Goal: Task Accomplishment & Management: Manage account settings

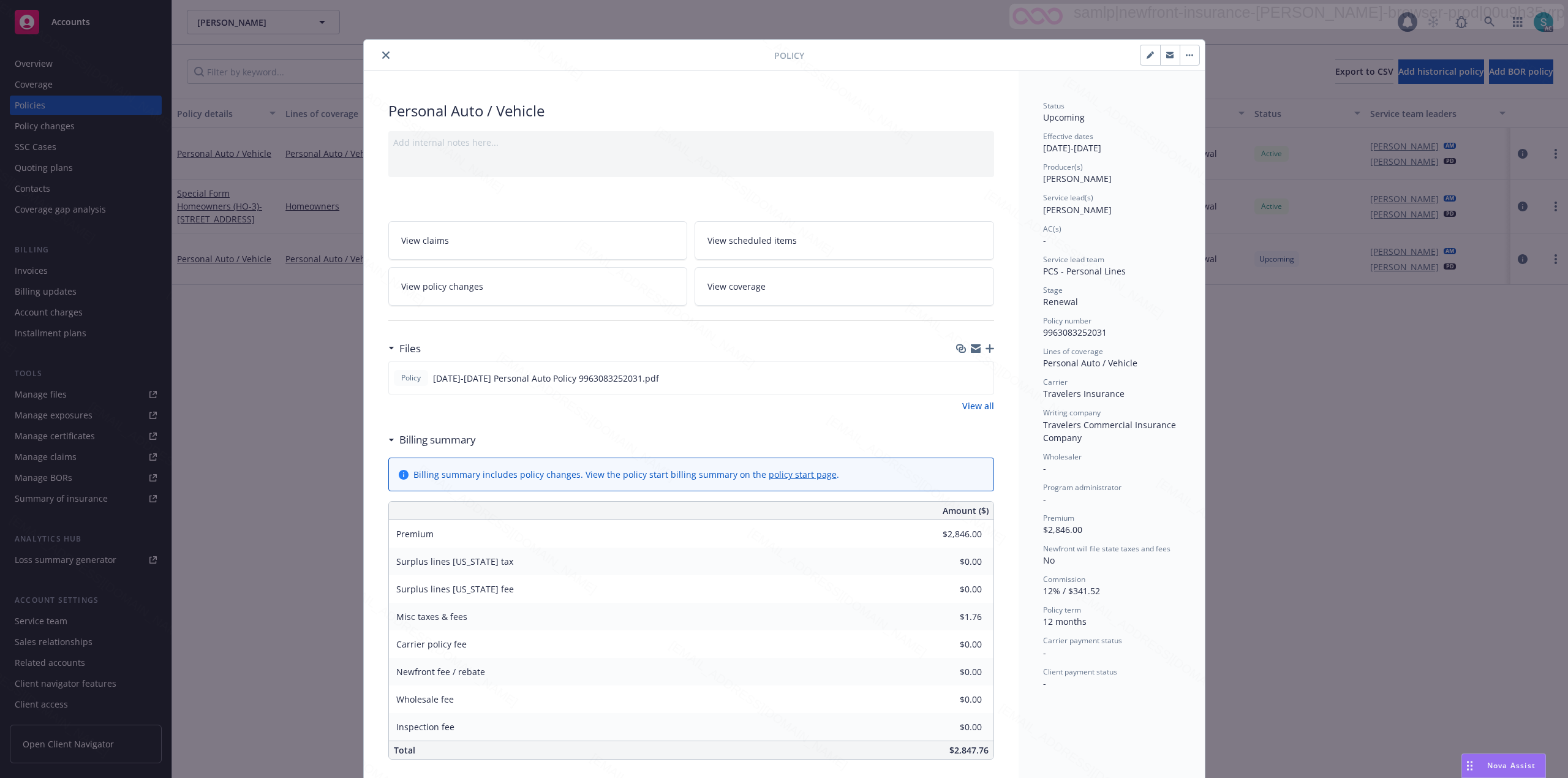
click at [382, 55] on icon "close" at bounding box center [386, 55] width 7 height 7
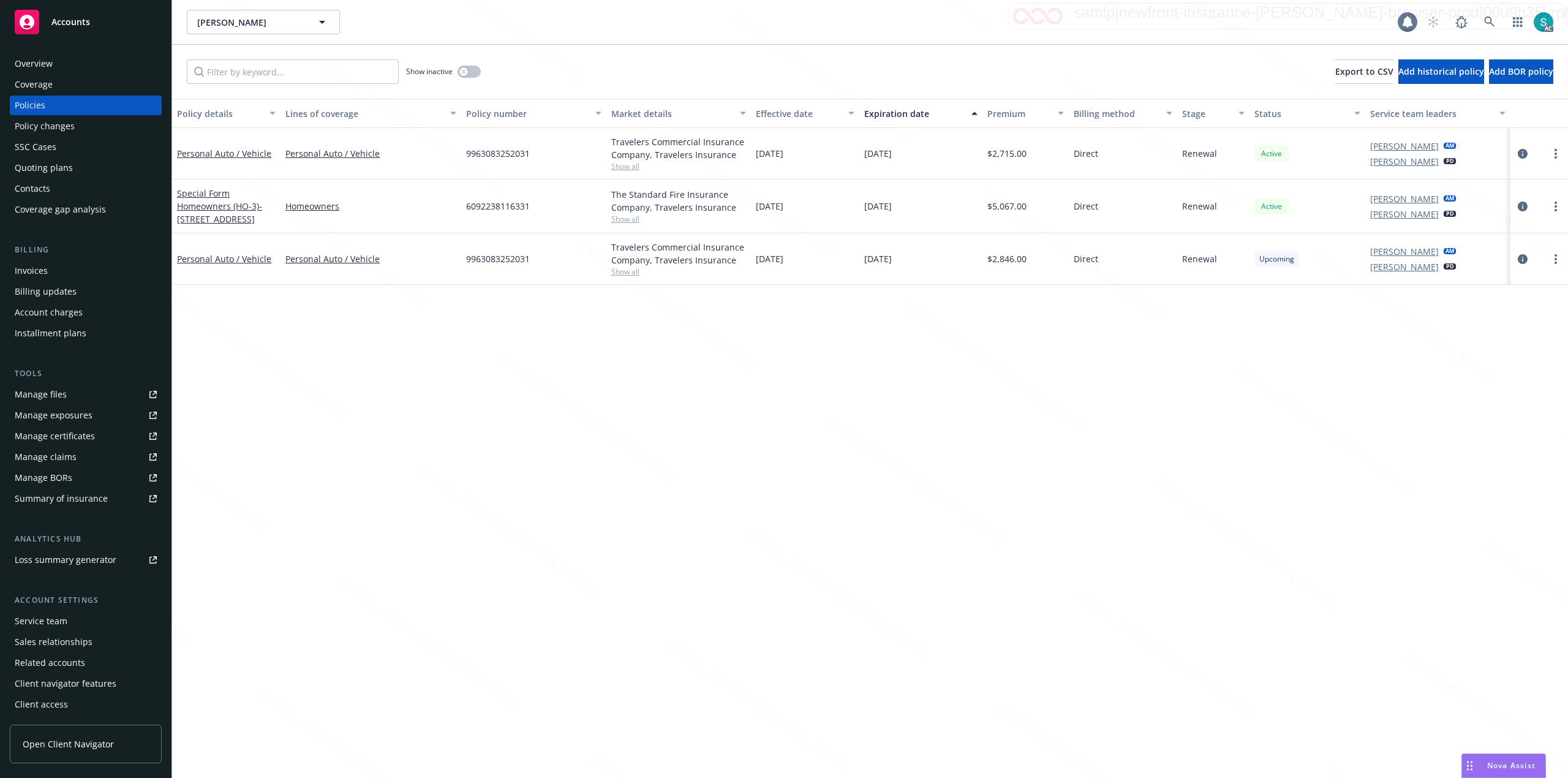
click at [38, 66] on div "Overview" at bounding box center [33, 63] width 38 height 20
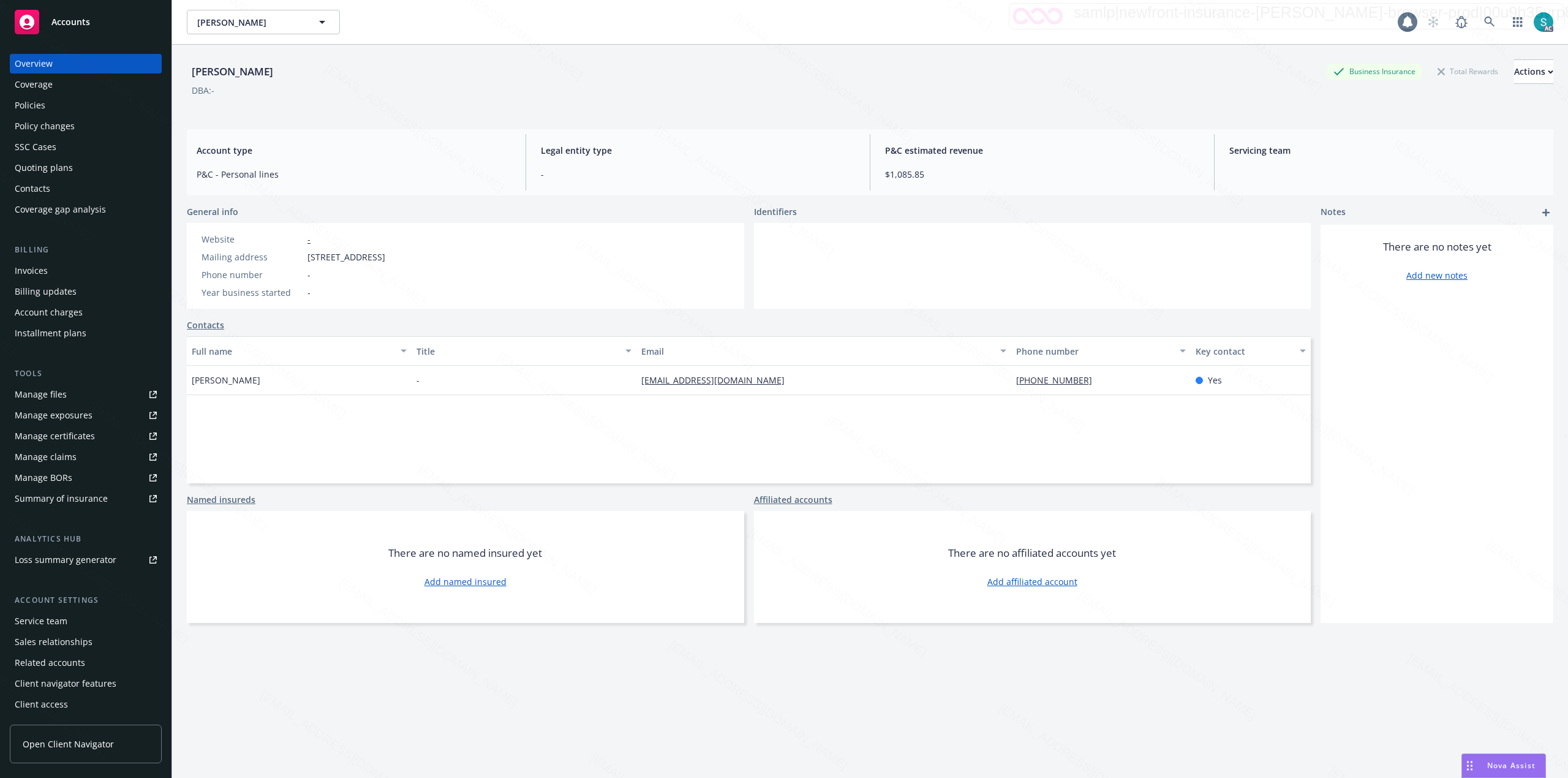
click at [38, 66] on div "Overview" at bounding box center [33, 63] width 38 height 20
click at [831, 55] on div "[PERSON_NAME] Business Insurance Total Rewards Actions DBA: -" at bounding box center [870, 82] width 1367 height 75
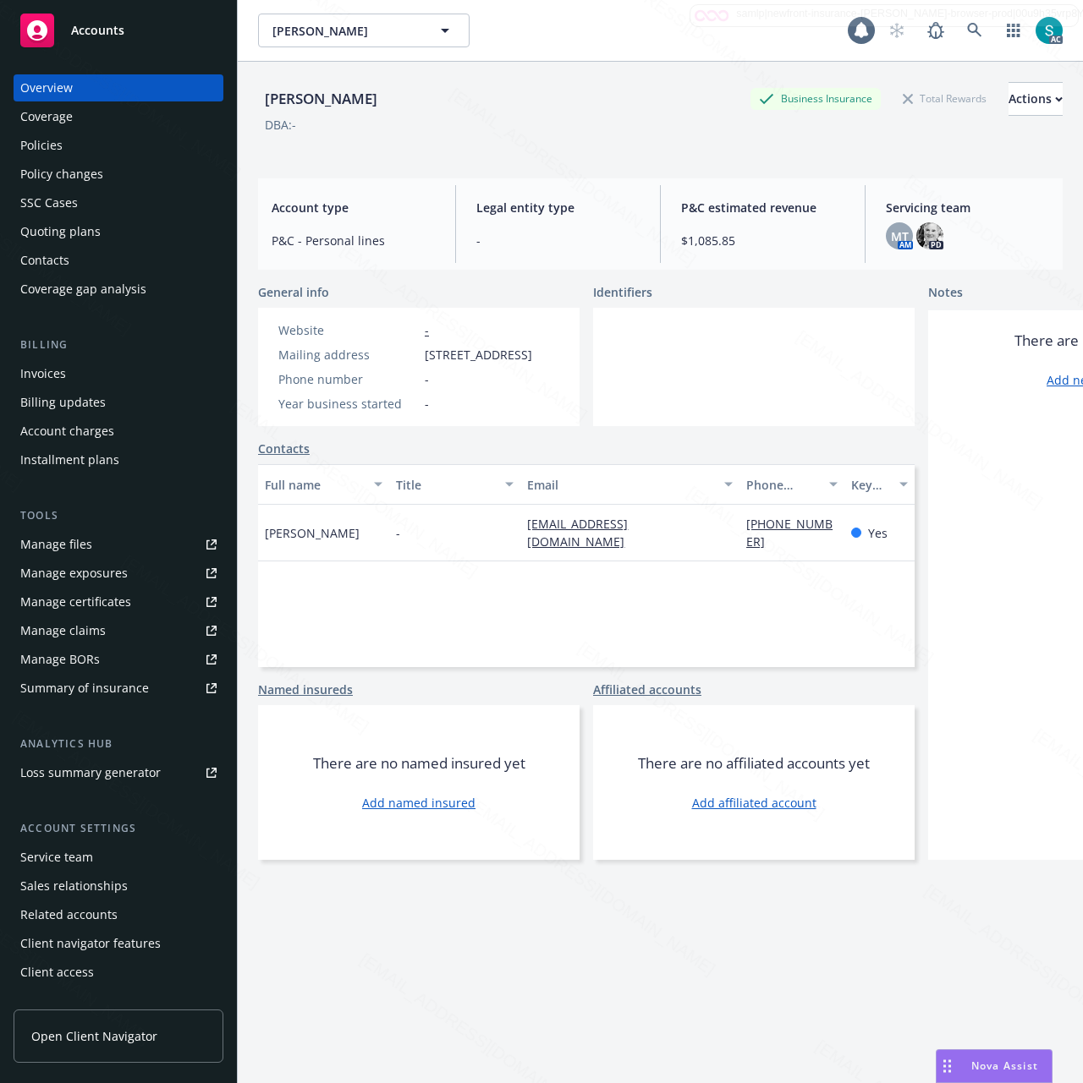
click at [64, 139] on div "Policies" at bounding box center [118, 145] width 196 height 27
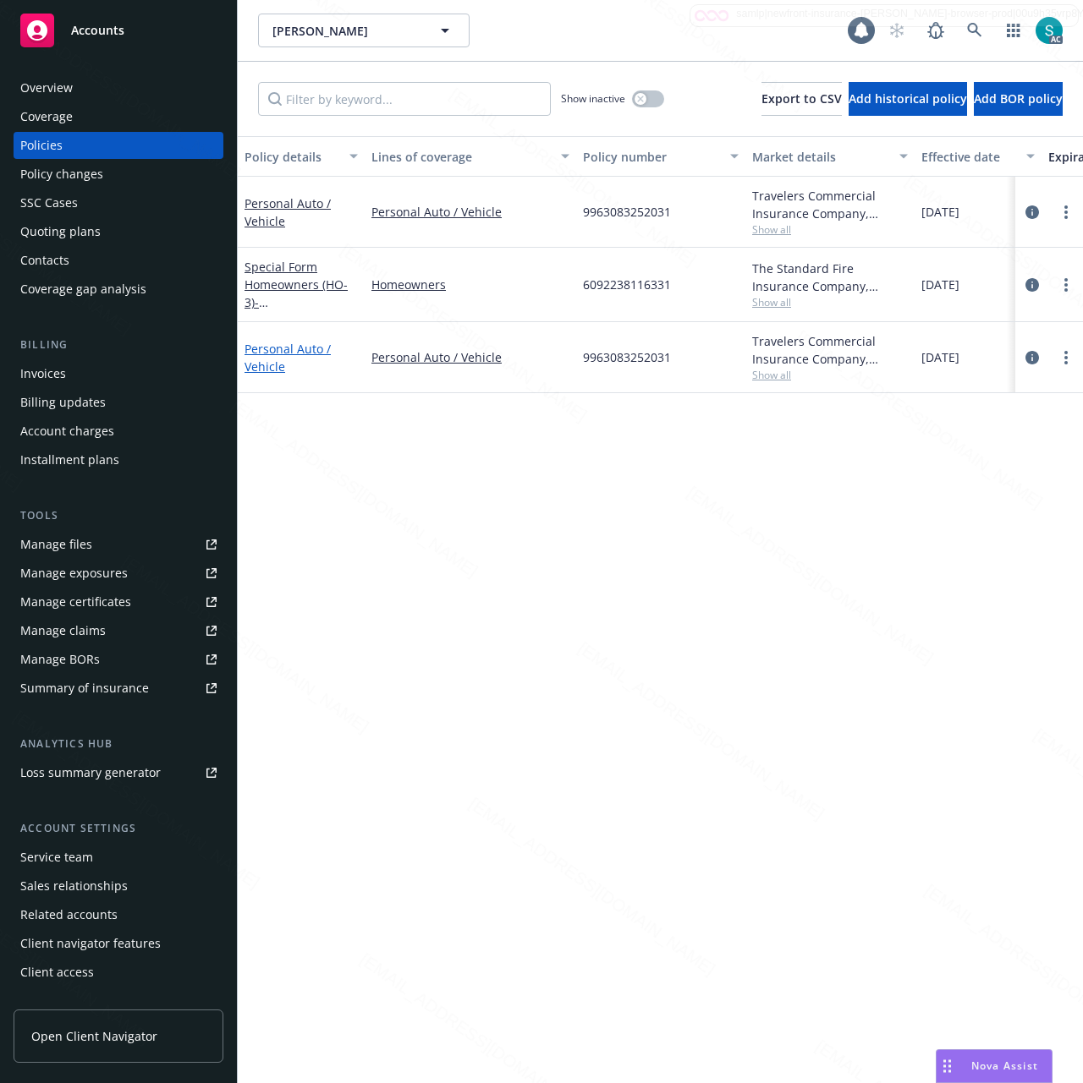
click at [282, 352] on link "Personal Auto / Vehicle" at bounding box center [287, 358] width 86 height 34
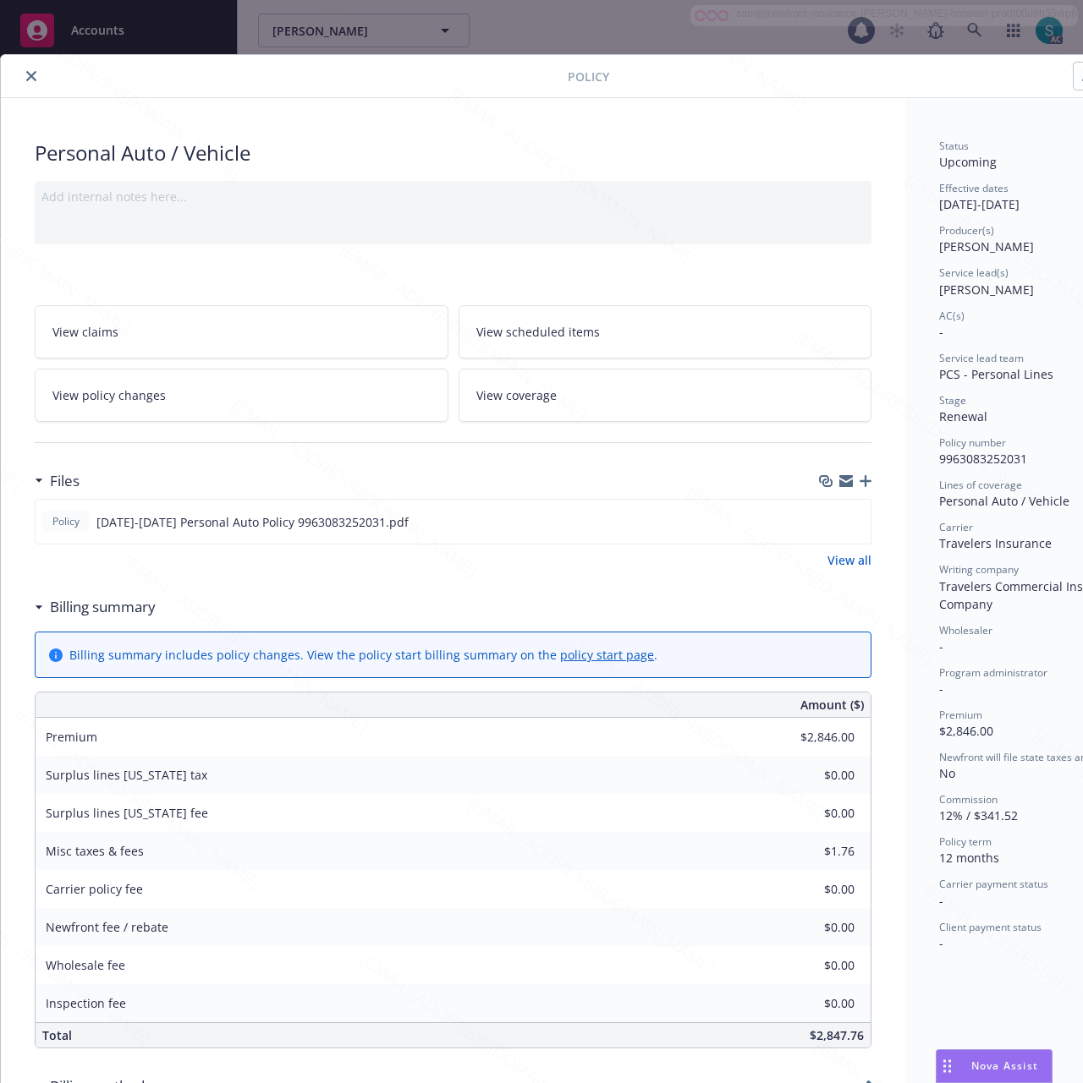
scroll to position [51, 0]
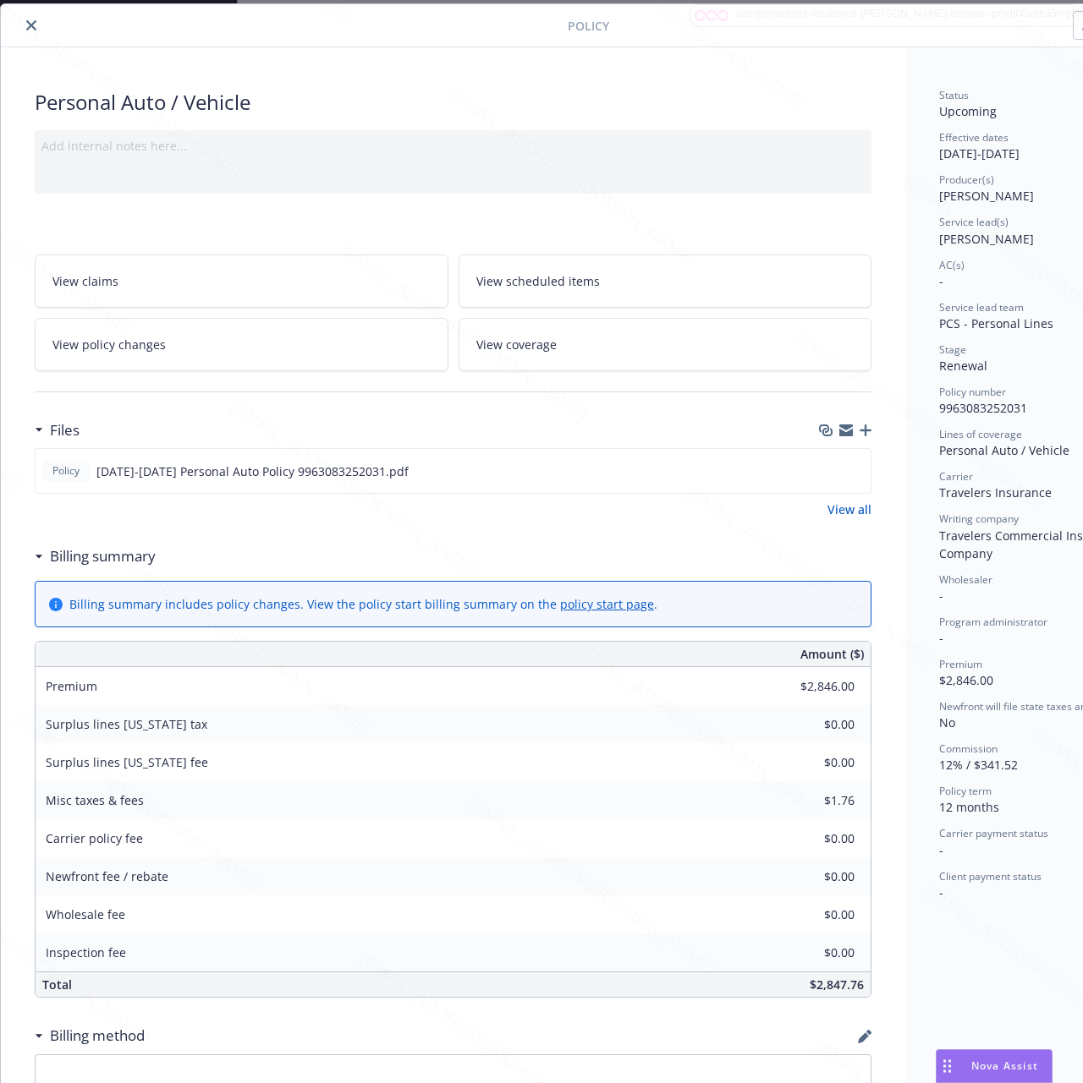
click at [885, 73] on div "Personal Auto / Vehicle Add internal notes here... View claims View scheduled i…" at bounding box center [453, 771] width 904 height 1448
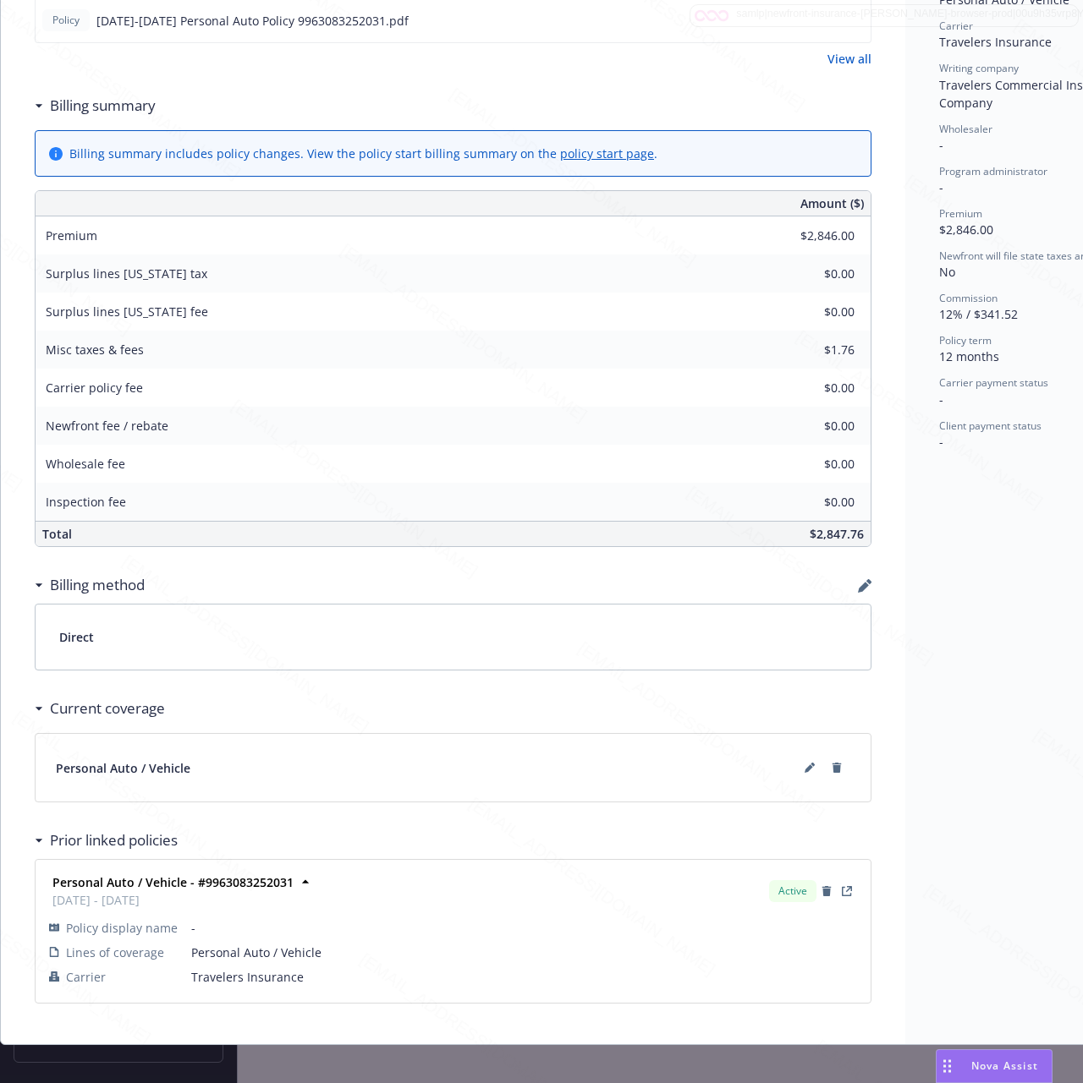
scroll to position [540, 0]
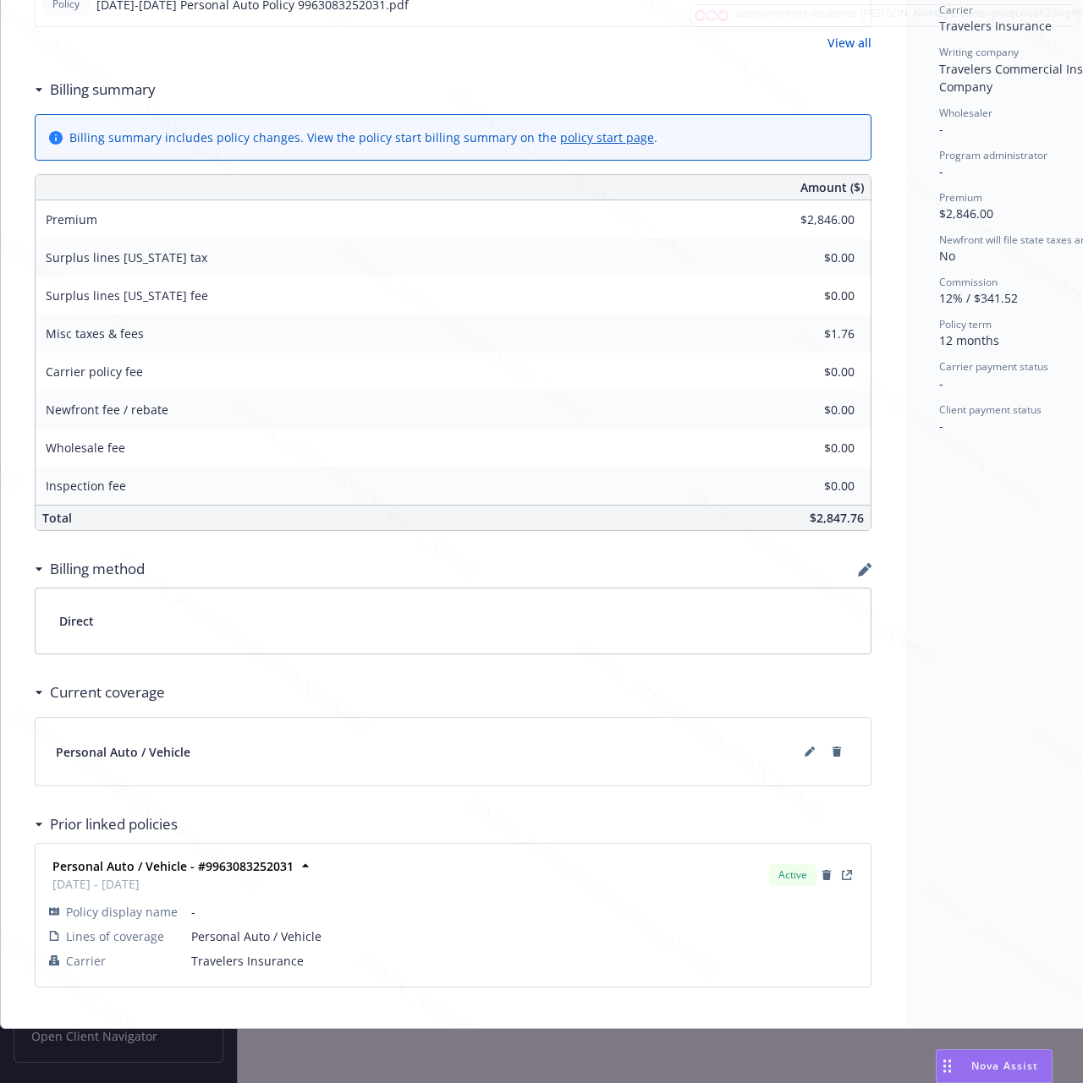
click at [907, 363] on div "Status Upcoming Effective dates [DATE] - [DATE] Producer(s) [PERSON_NAME] Servi…" at bounding box center [1033, 305] width 257 height 1448
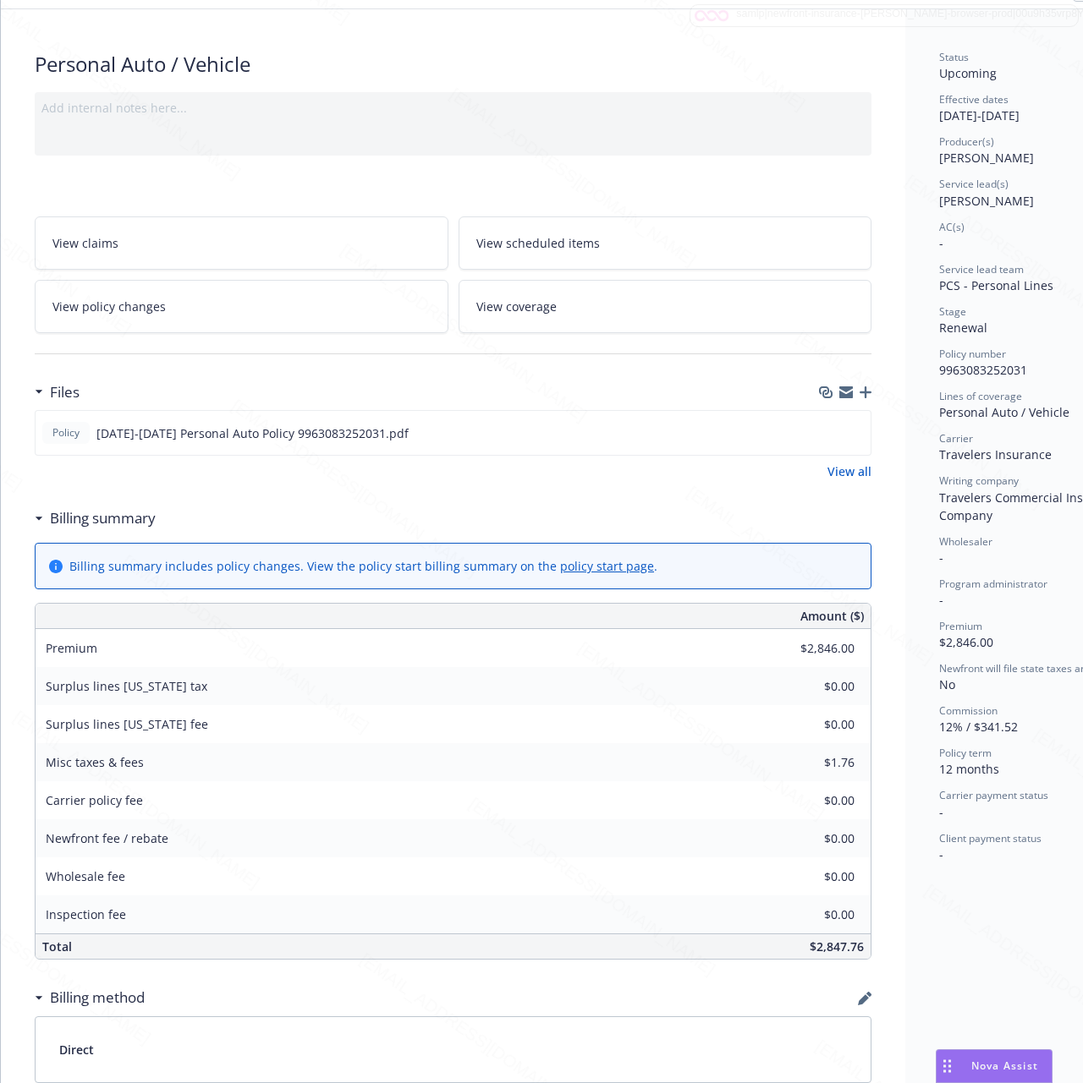
scroll to position [0, 0]
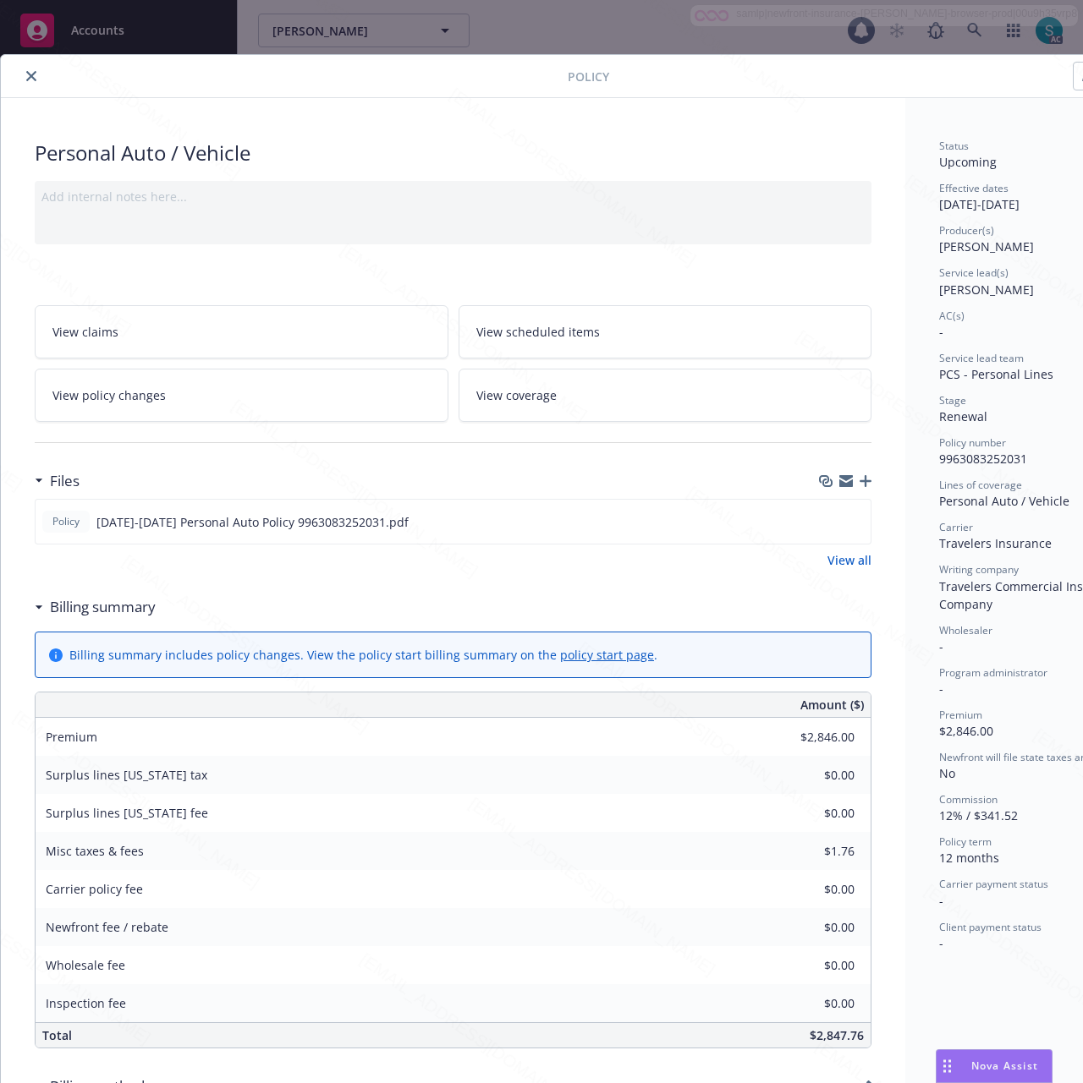
click at [636, 123] on div "Personal Auto / Vehicle Add internal notes here... View claims View scheduled i…" at bounding box center [453, 822] width 904 height 1448
click at [719, 125] on div "Personal Auto / Vehicle Add internal notes here... View claims View scheduled i…" at bounding box center [453, 822] width 904 height 1448
click at [504, 339] on span "View scheduled items" at bounding box center [537, 332] width 123 height 18
click at [932, 450] on div "Status Upcoming Effective dates [DATE] - [DATE] Producer(s) [PERSON_NAME] Servi…" at bounding box center [1033, 822] width 257 height 1448
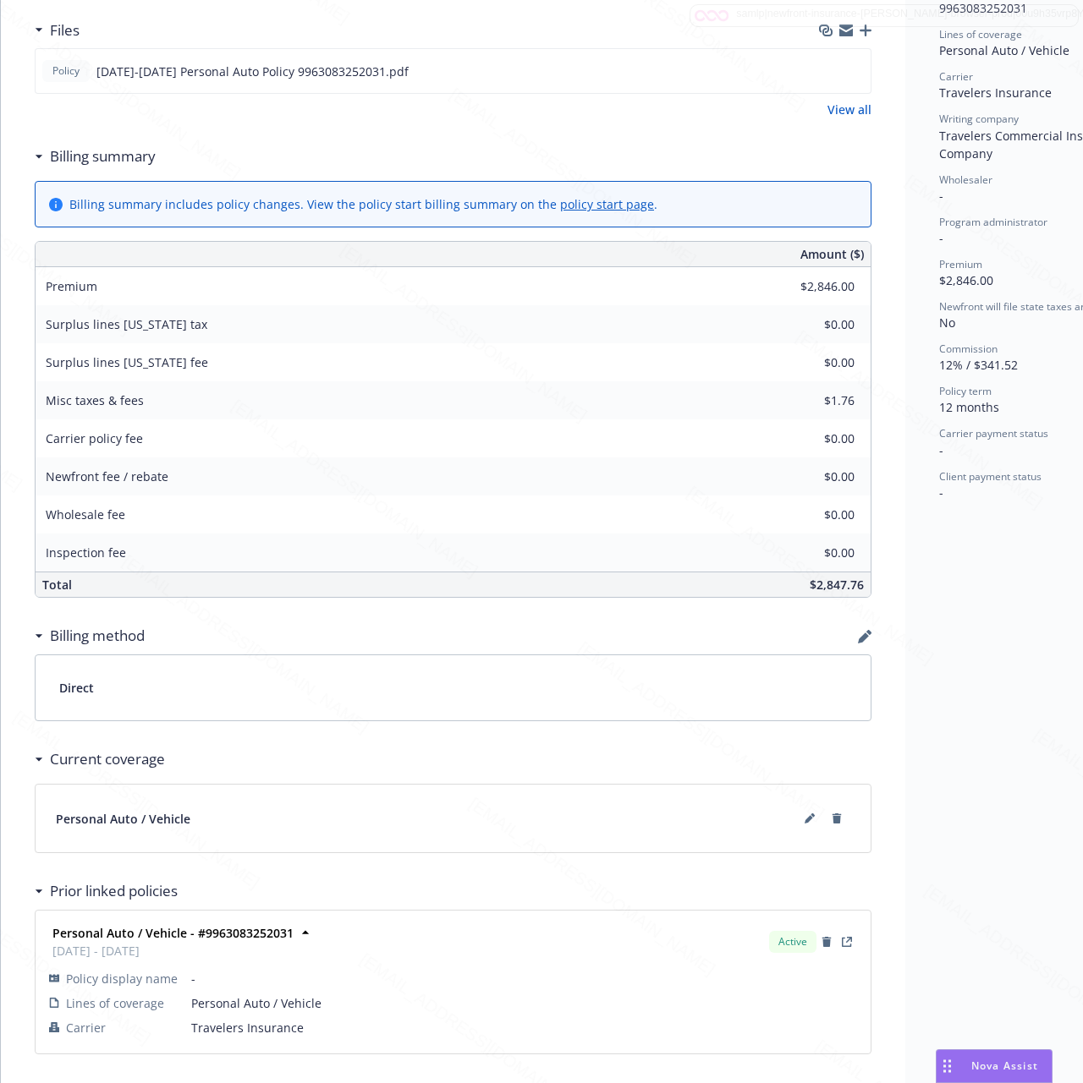
scroll to position [540, 0]
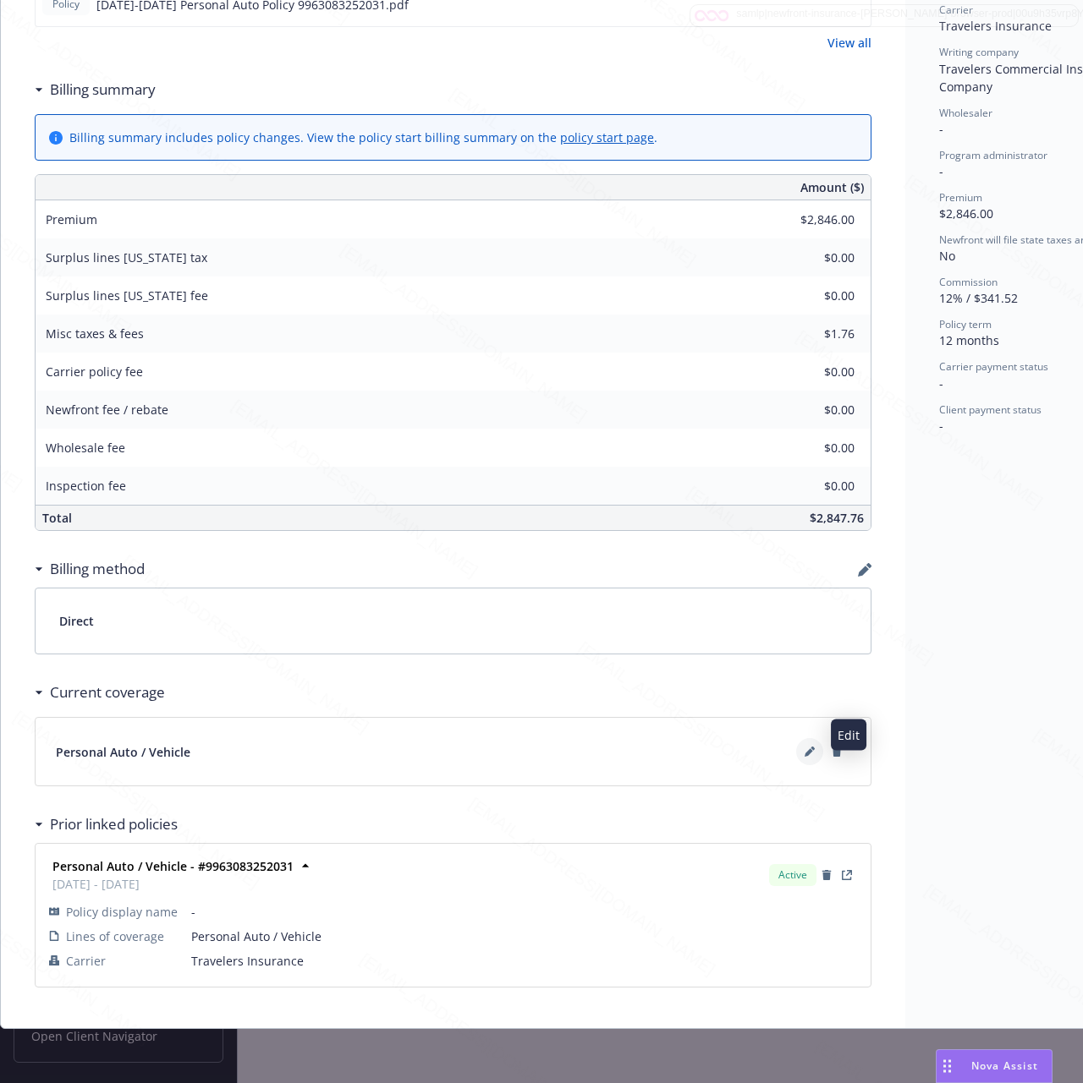
click at [812, 747] on icon at bounding box center [809, 752] width 10 height 10
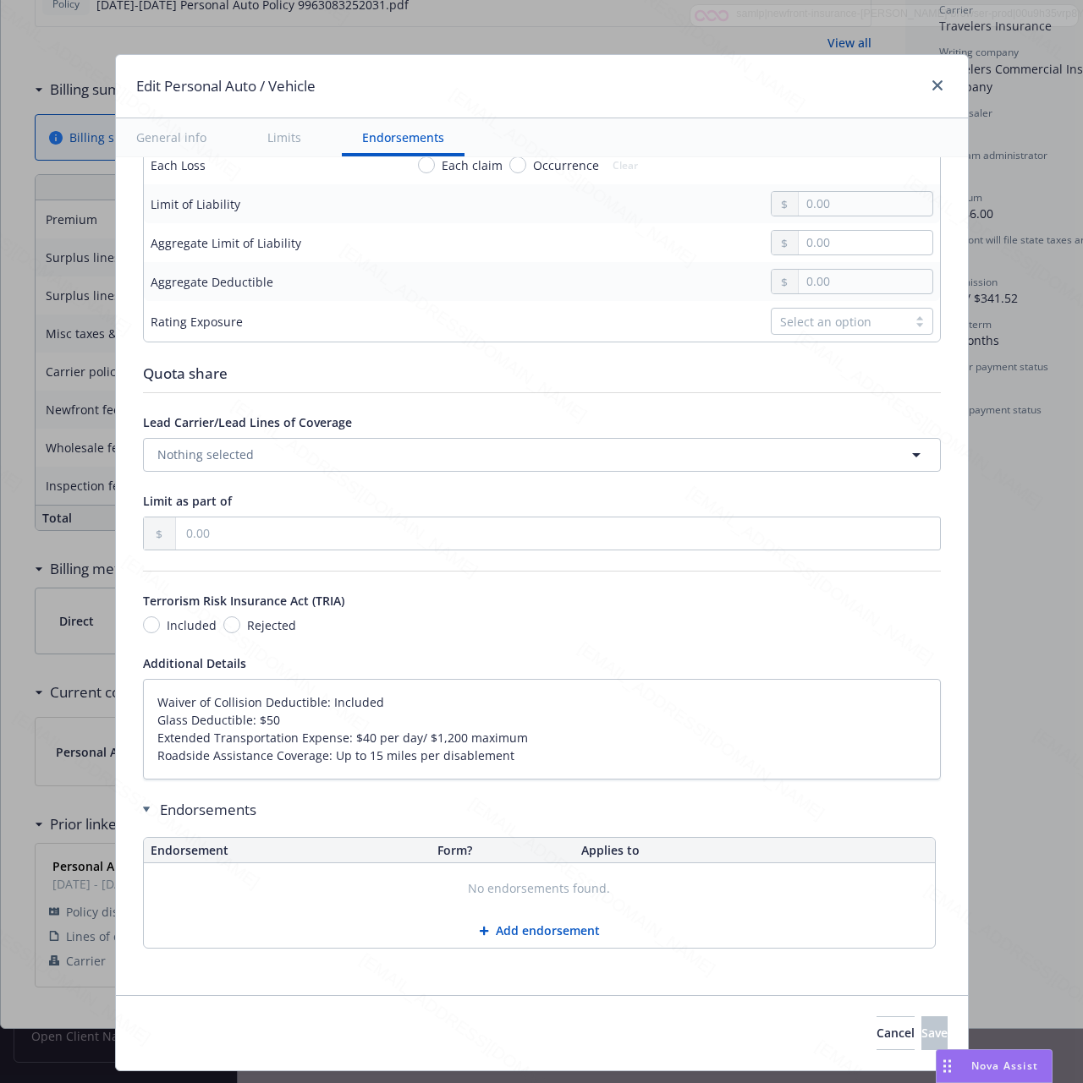
scroll to position [538, 0]
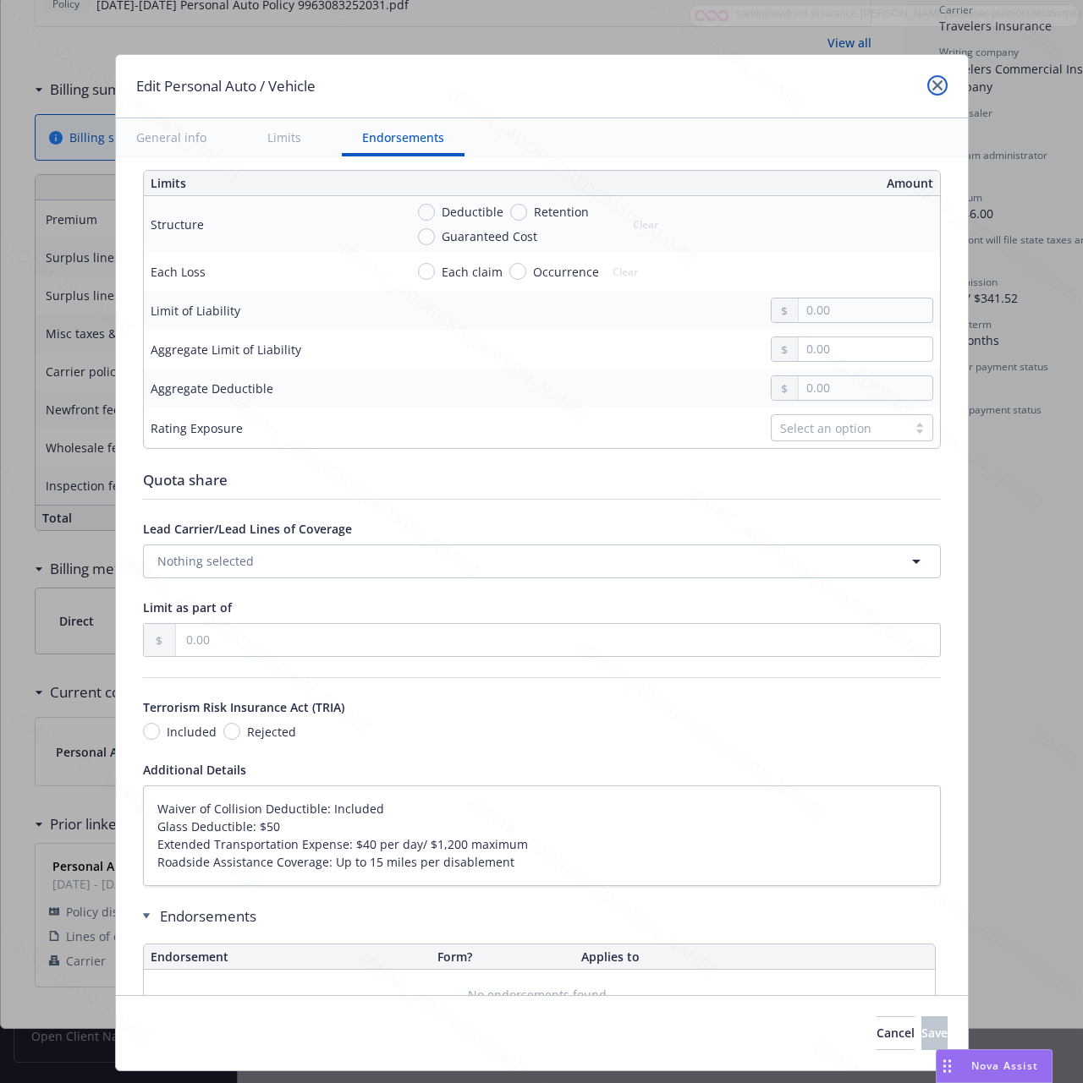
click at [932, 89] on icon "close" at bounding box center [937, 85] width 10 height 10
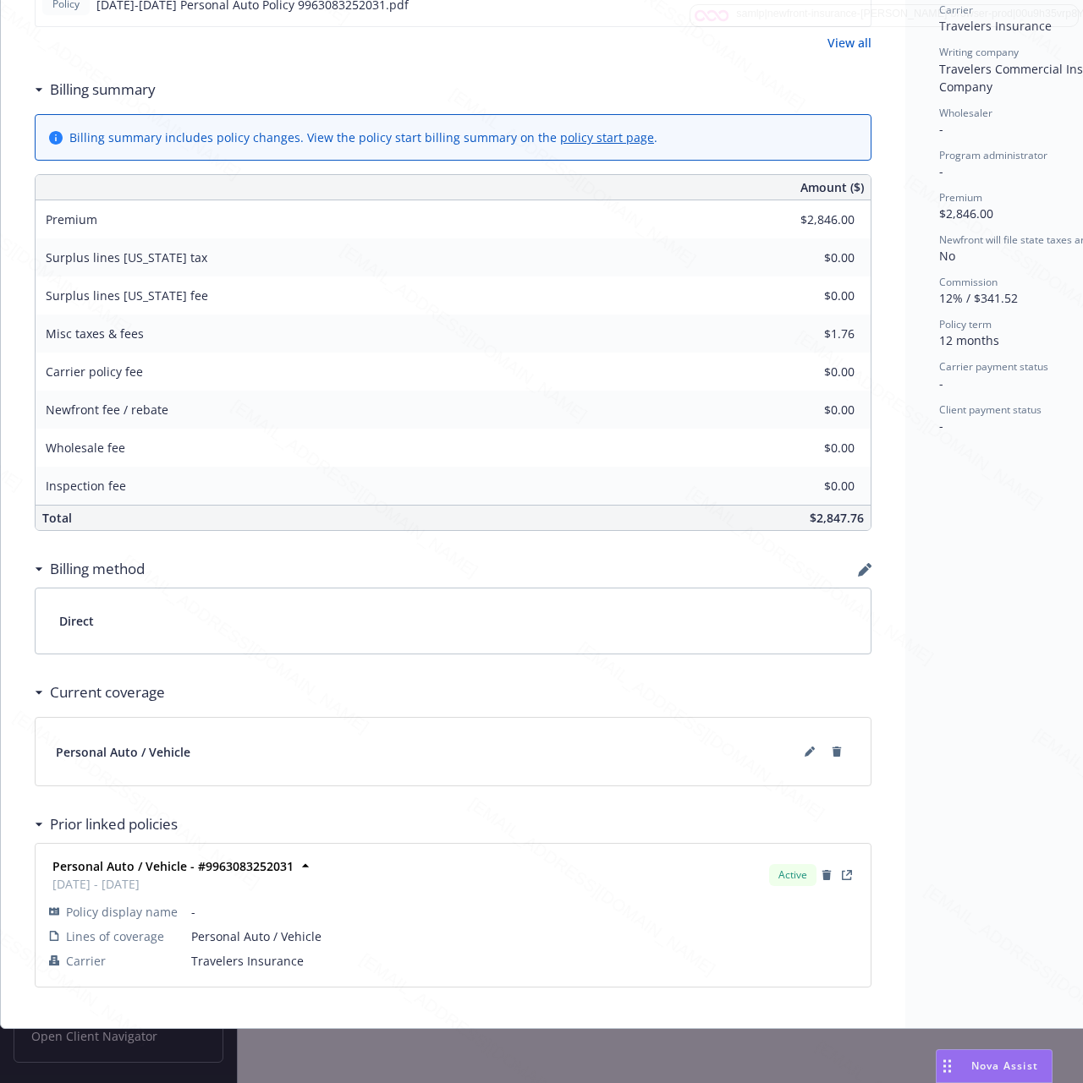
click at [902, 285] on div "Personal Auto / Vehicle Add internal notes here... View claims View scheduled i…" at bounding box center [453, 305] width 904 height 1448
click at [810, 749] on icon at bounding box center [808, 753] width 8 height 8
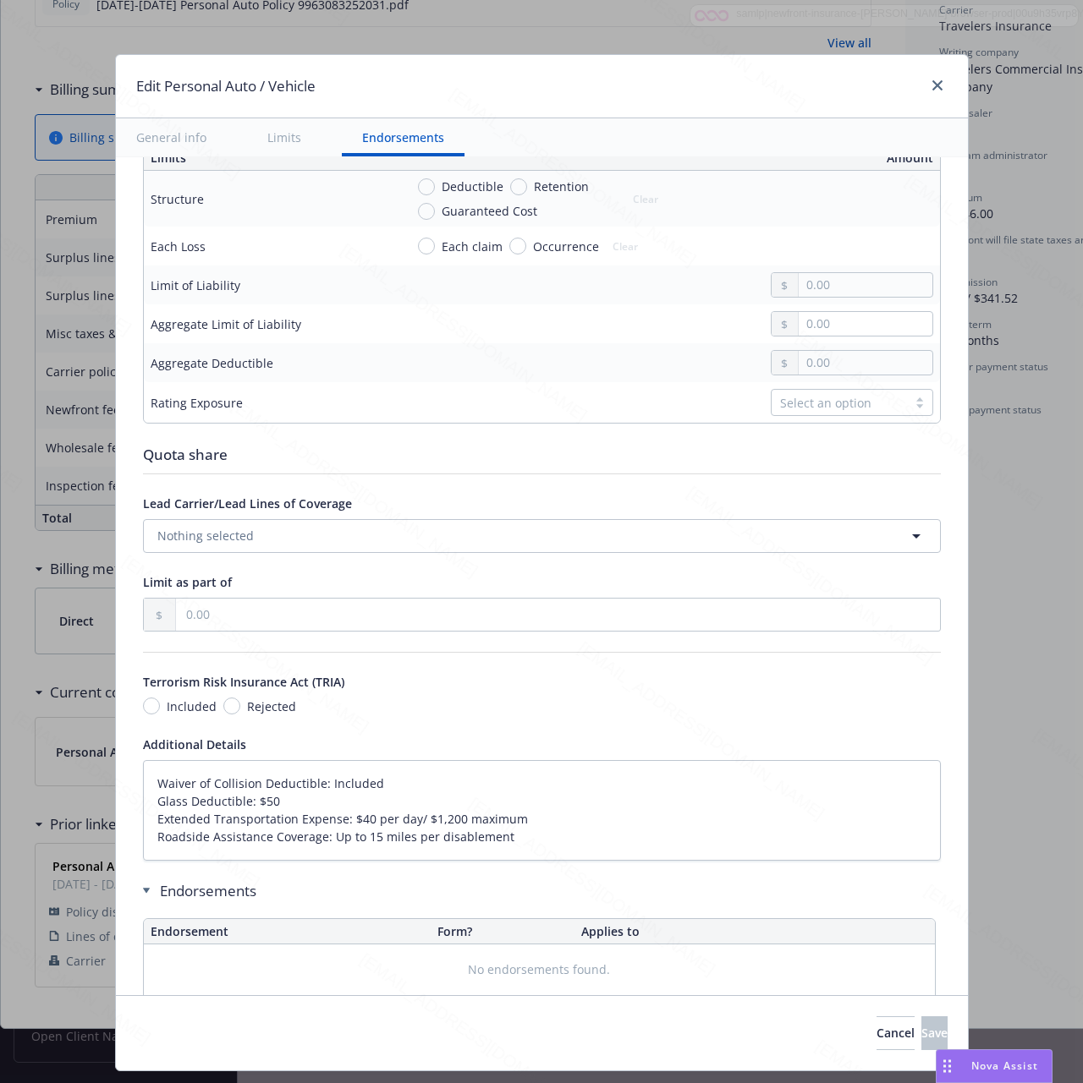
scroll to position [650, 0]
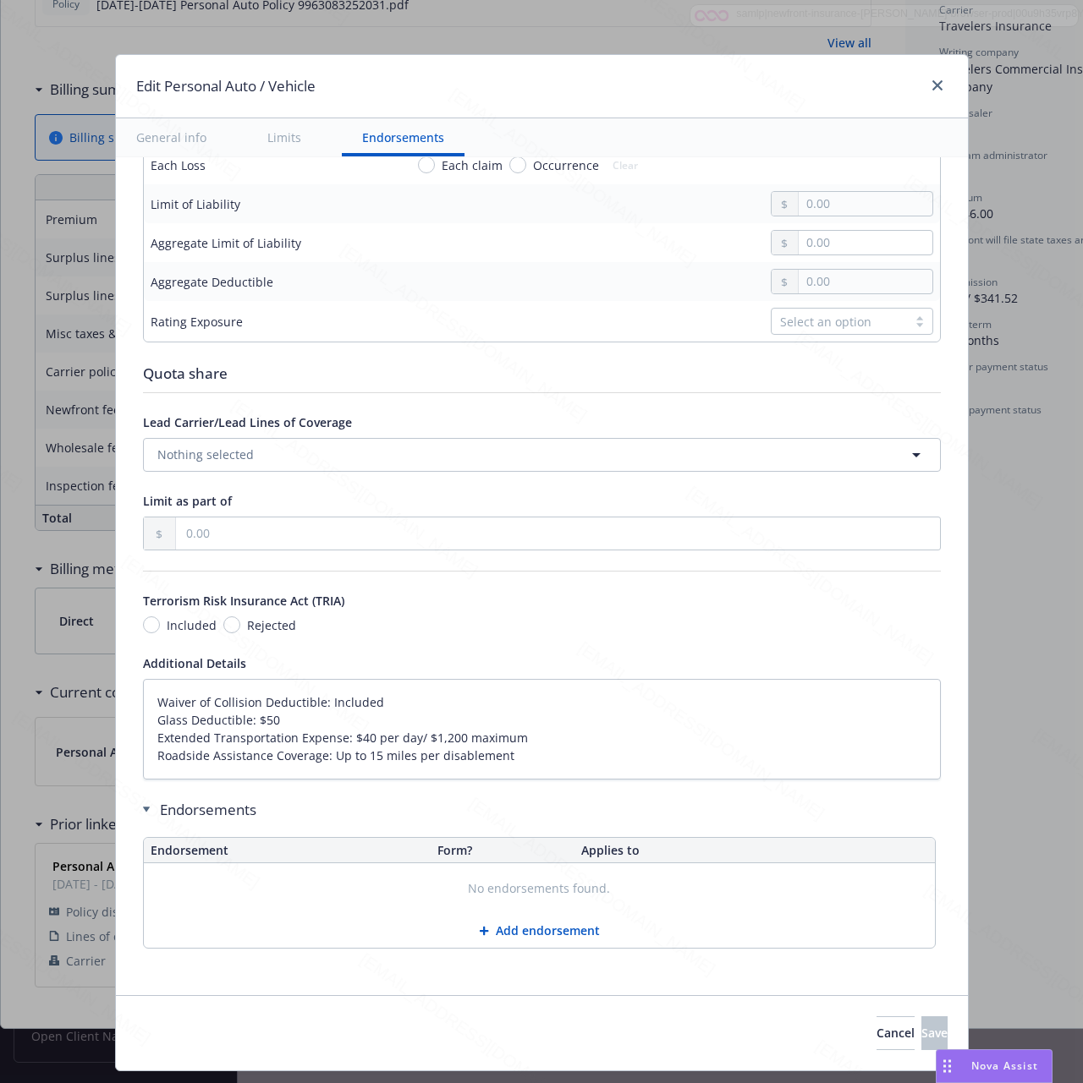
type textarea "x"
click at [558, 752] on textarea "Waiver of Collision Deductible: Included Glass Deductible: $50 Extended Transpo…" at bounding box center [542, 729] width 798 height 101
drag, startPoint x: 558, startPoint y: 752, endPoint x: 76, endPoint y: 694, distance: 485.6
click at [76, 694] on div "Edit Personal Auto / Vehicle General info Limits Endorsements Display name Cove…" at bounding box center [541, 541] width 1083 height 1083
paste textarea "A&B. Bodily Injury and Property Damage: $500,000 each accident C.Medical Paymen…"
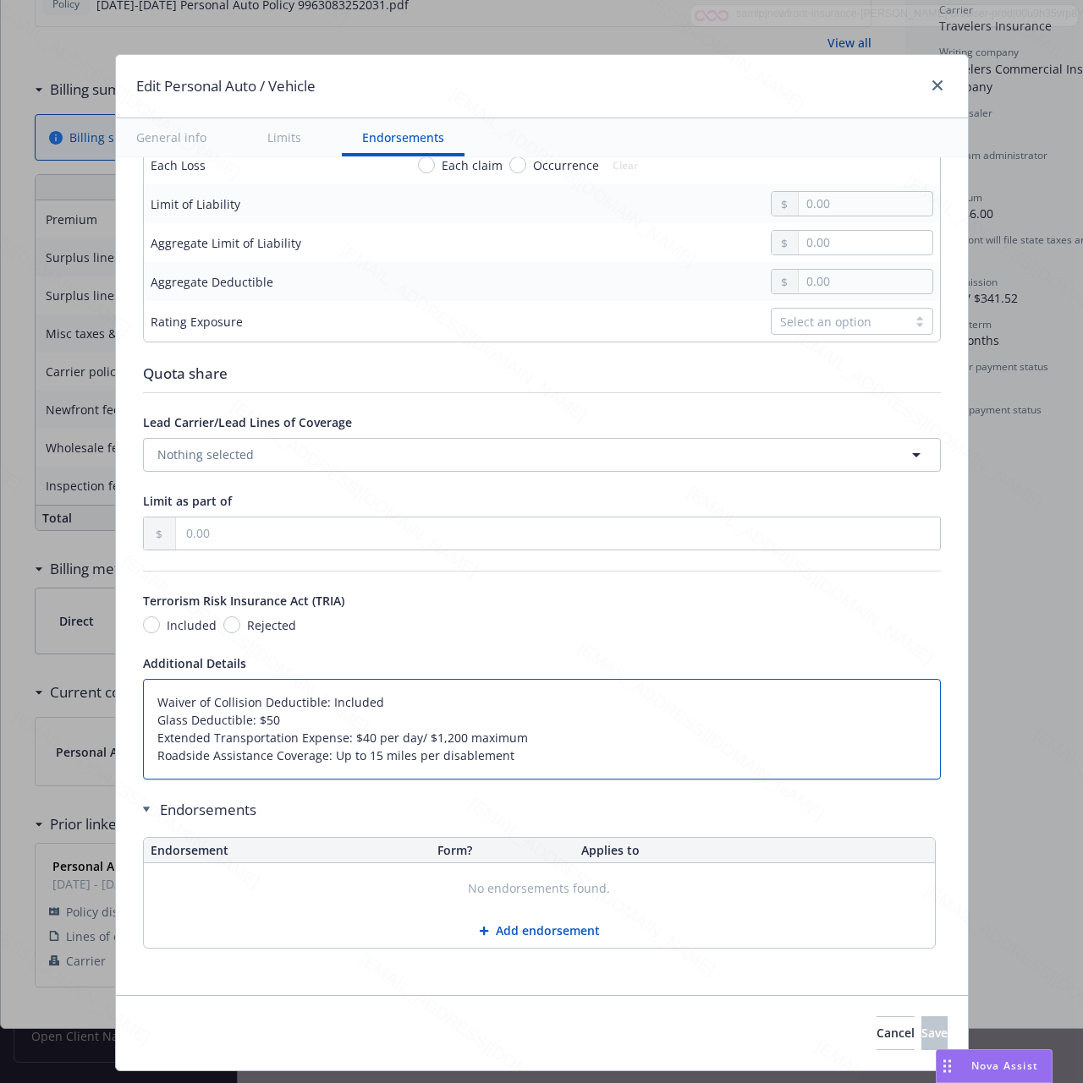
type textarea "A&B. Bodily Injury and Property Damage: $500,000 each accident C.Medical Paymen…"
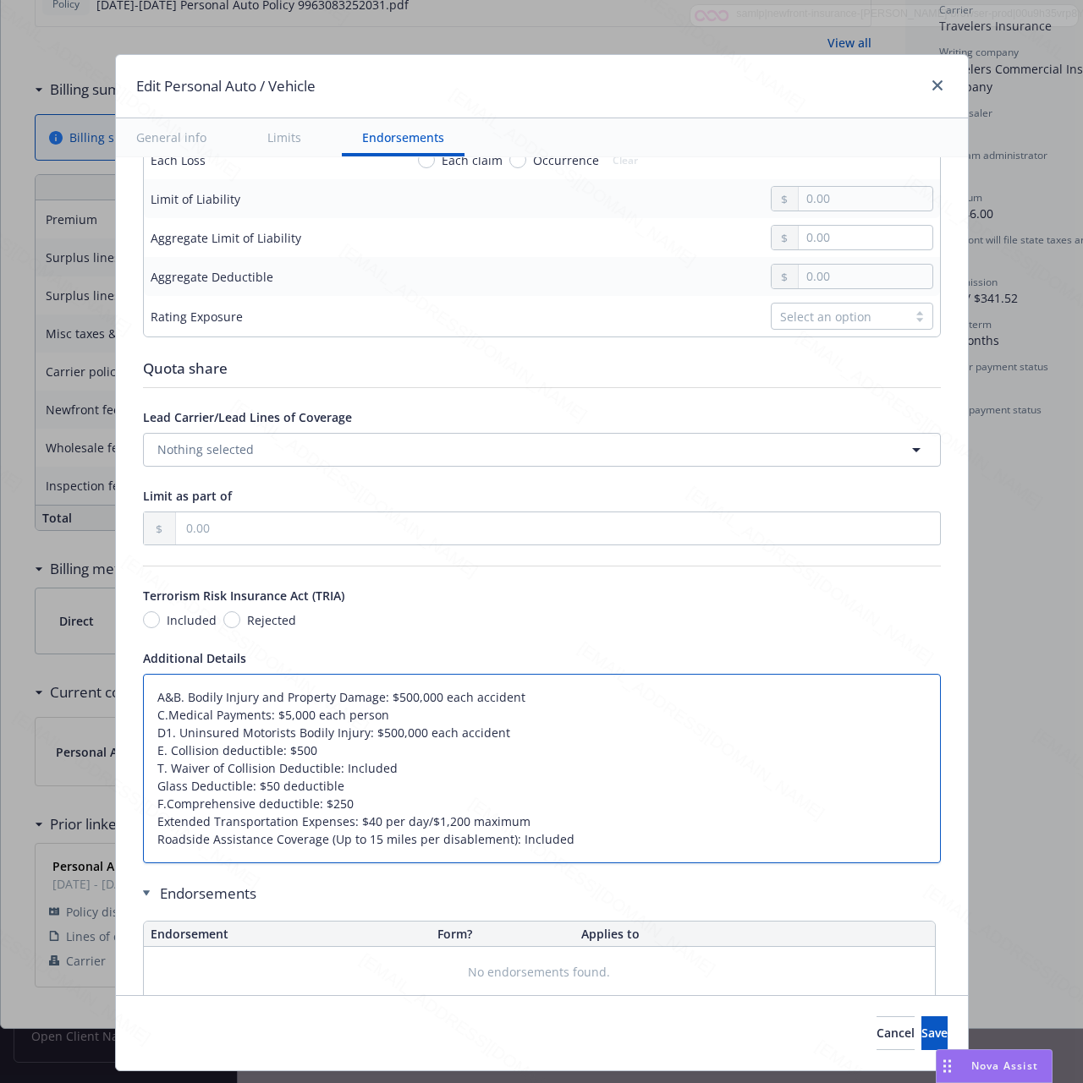
type textarea "x"
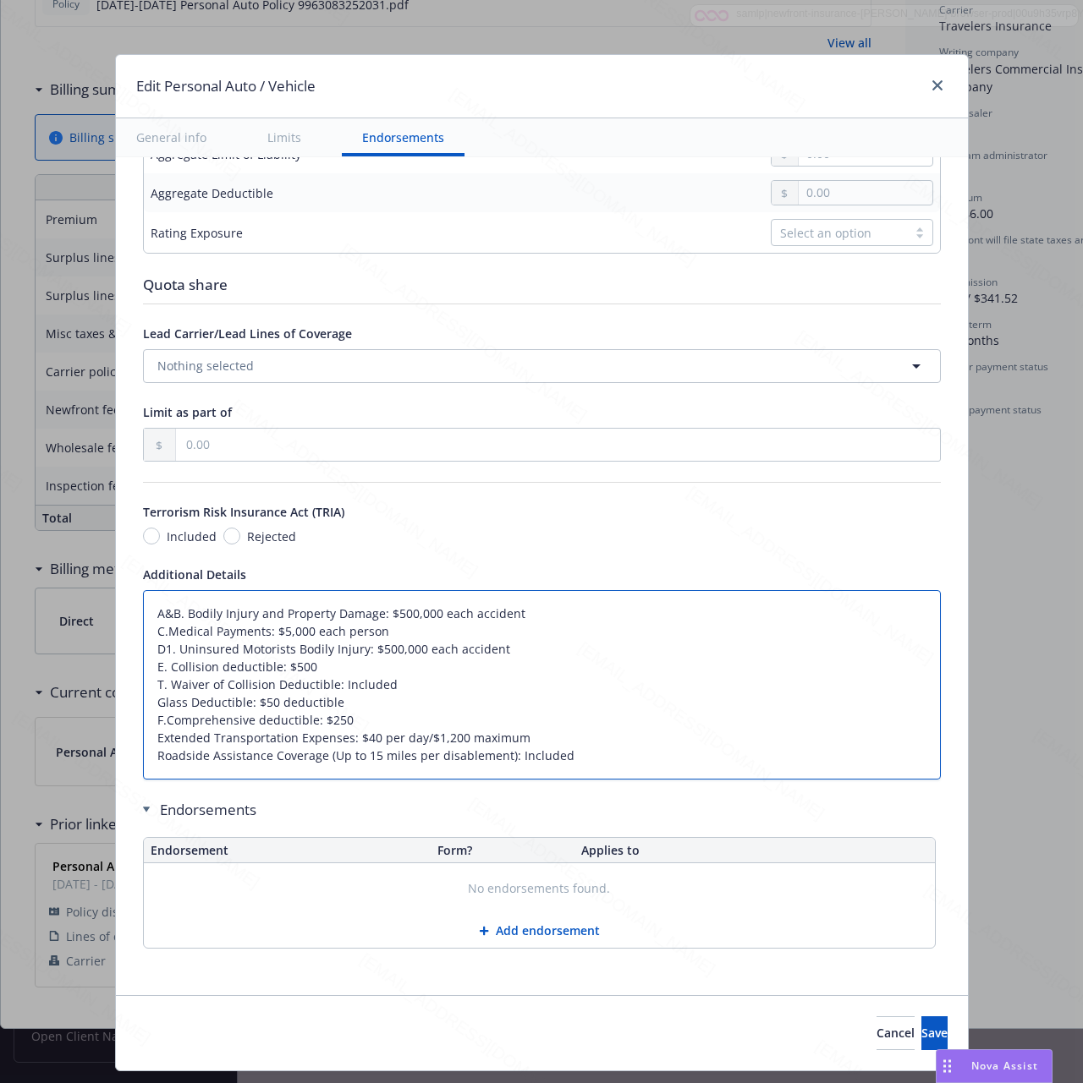
scroll to position [44, 0]
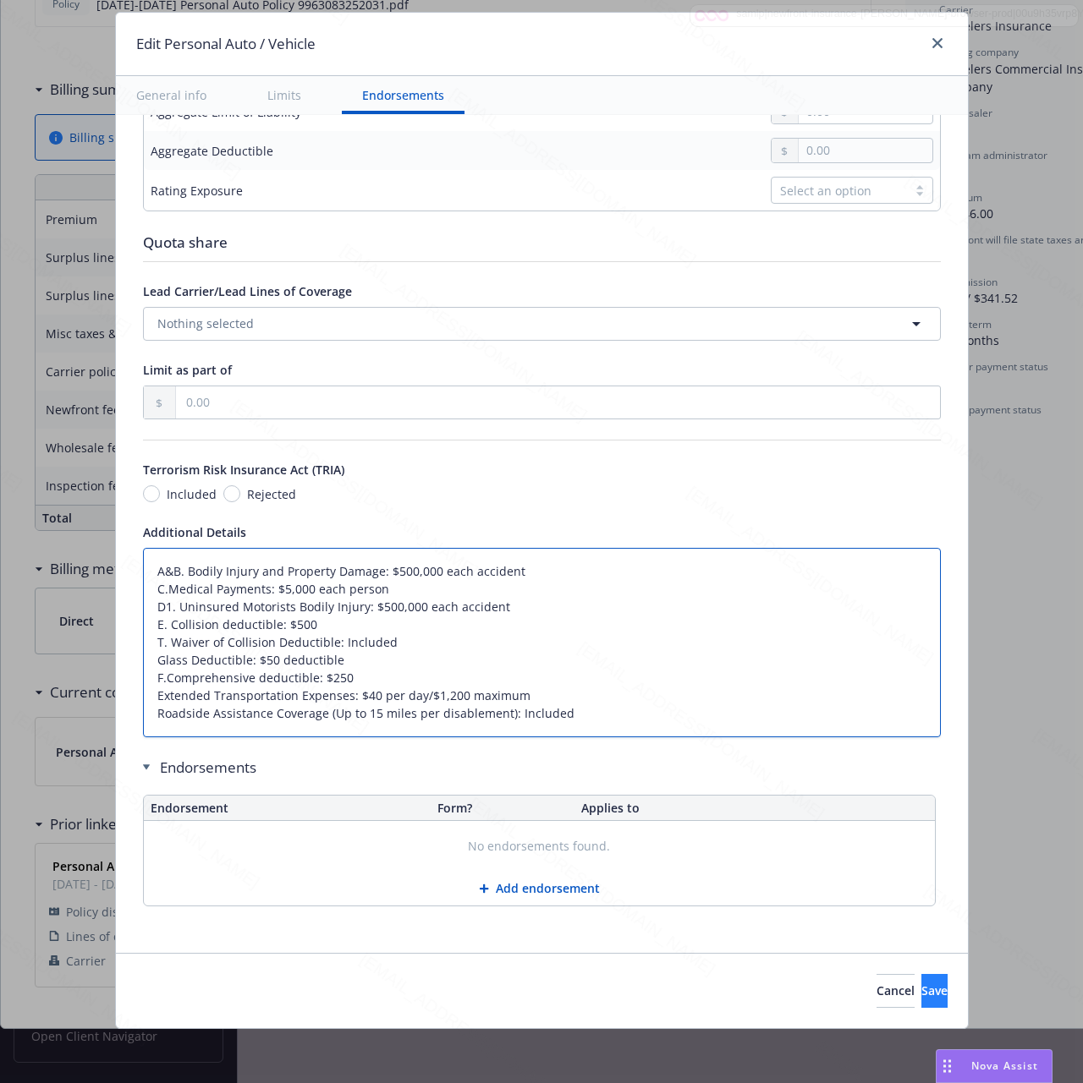
type textarea "A&B. Bodily Injury and Property Damage: $500,000 each accident C.Medical Paymen…"
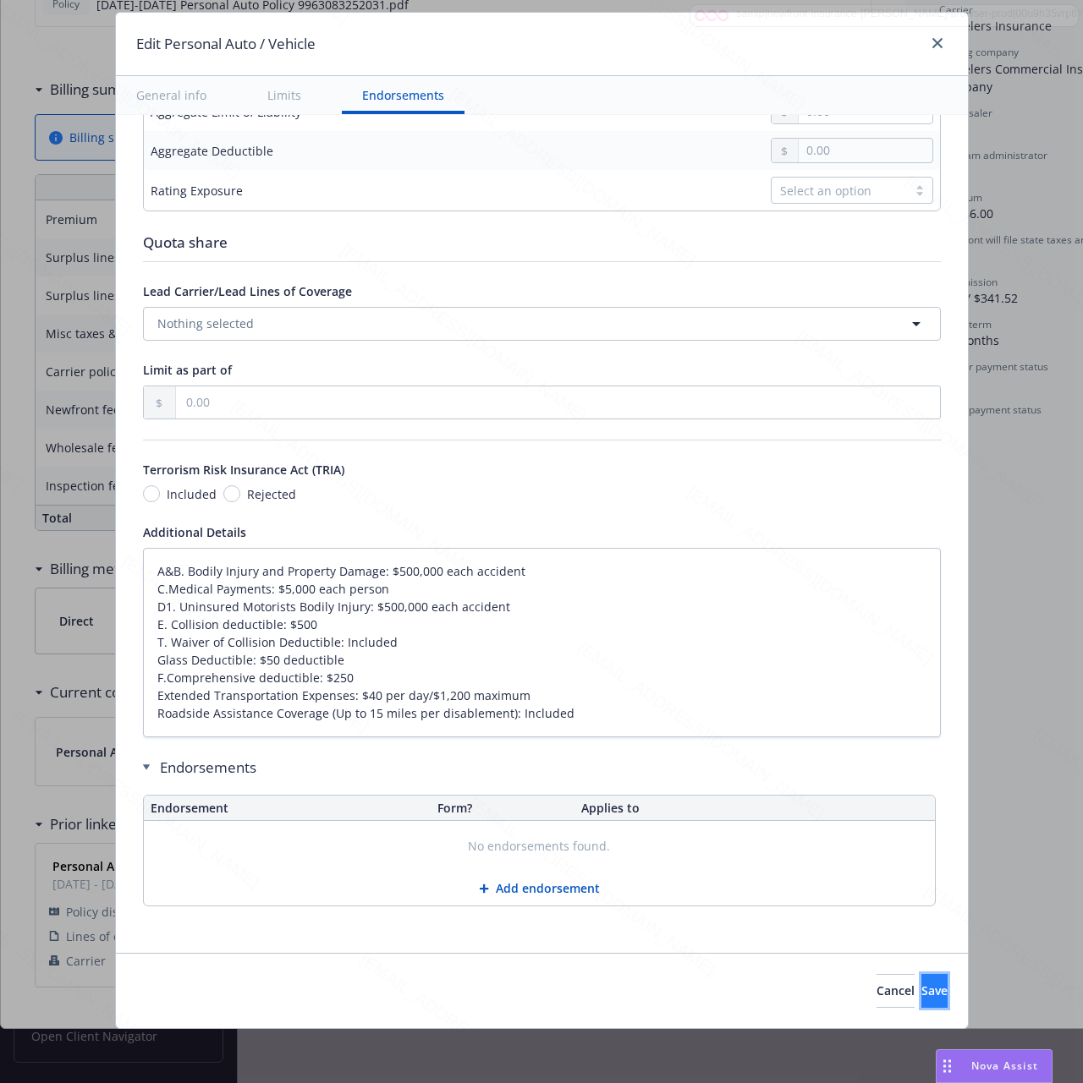
click at [932, 998] on button "Save" at bounding box center [934, 991] width 26 height 34
type textarea "x"
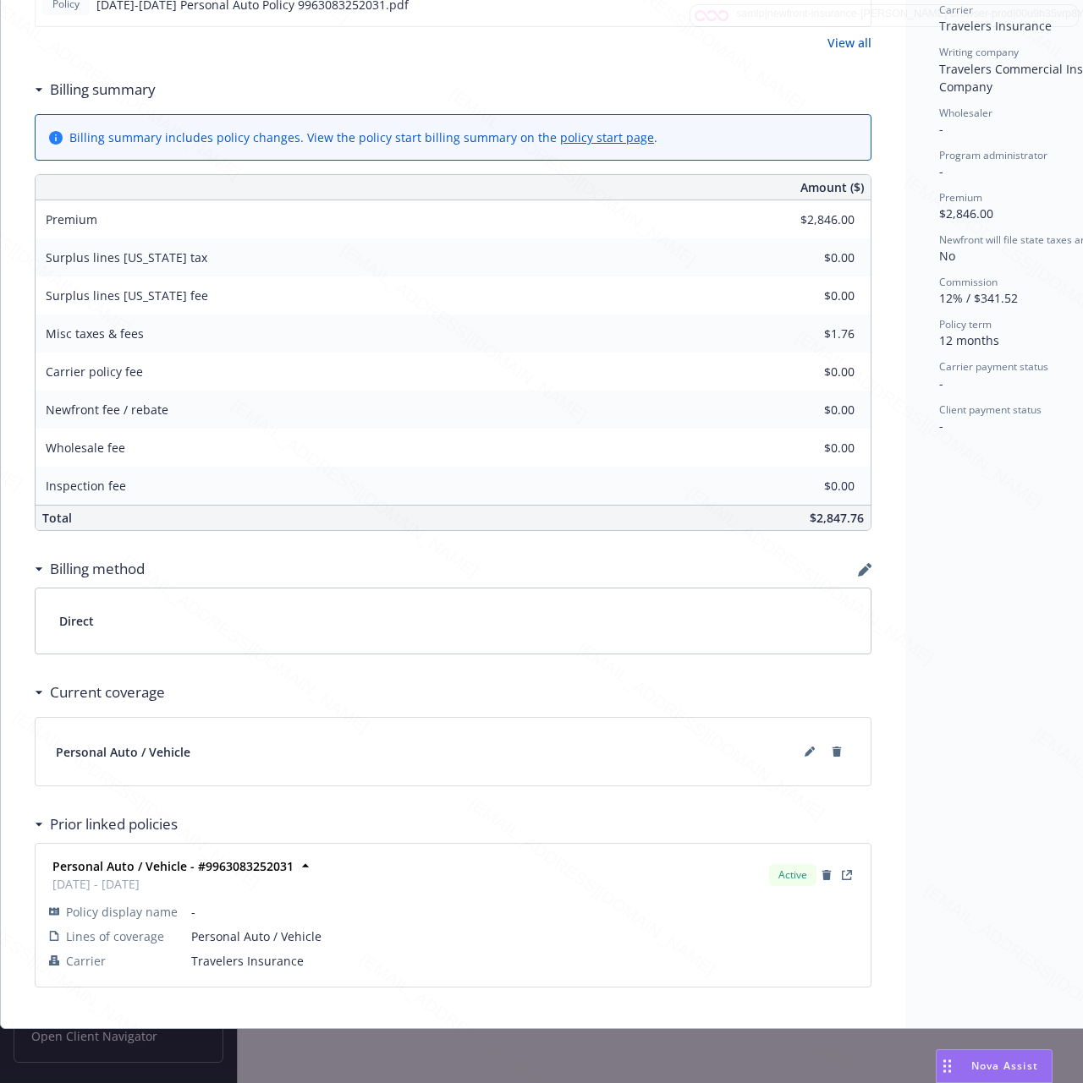
click at [932, 590] on div "Status Upcoming Effective dates [DATE] - [DATE] Producer(s) [PERSON_NAME] Servi…" at bounding box center [1033, 305] width 257 height 1448
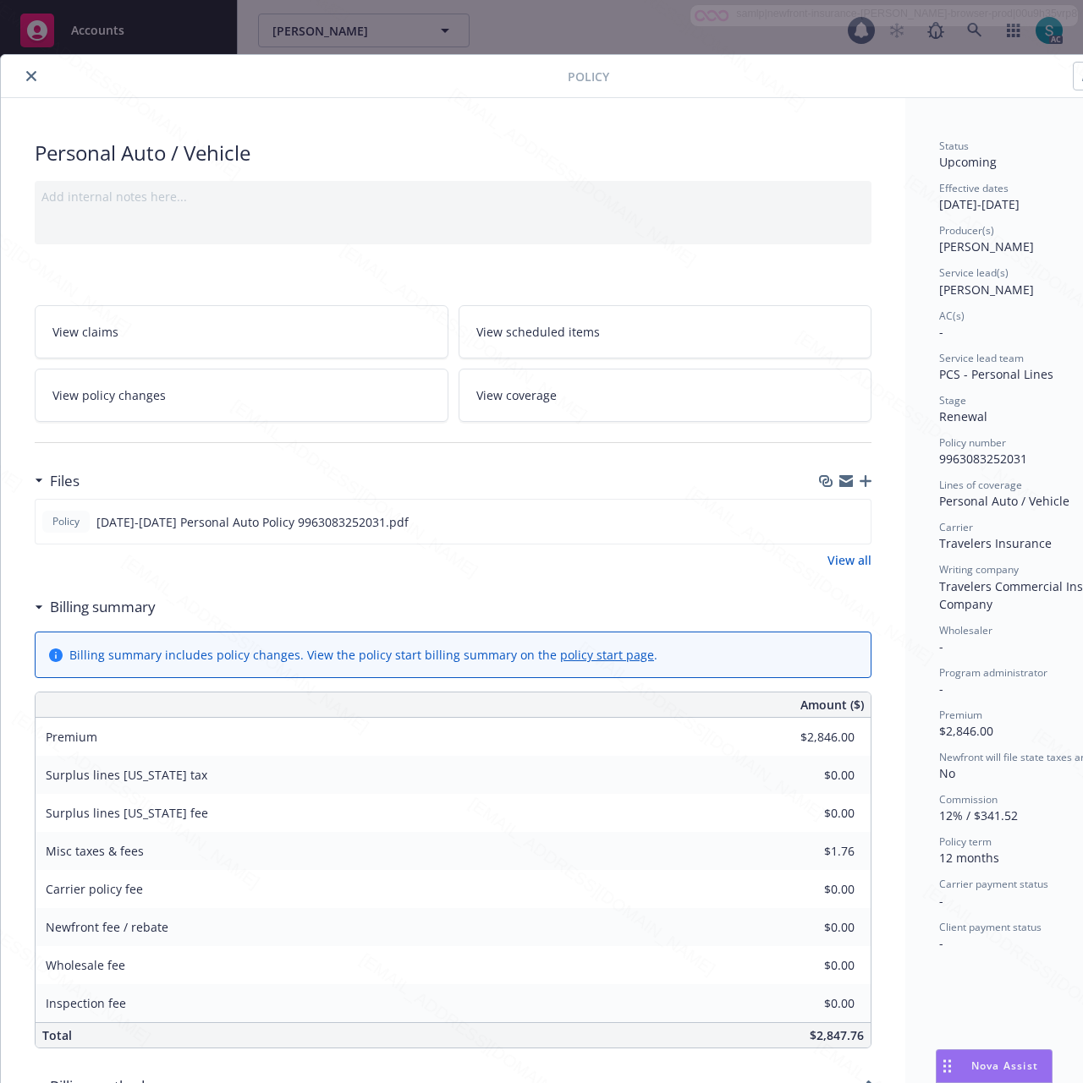
click at [528, 321] on link "View scheduled items" at bounding box center [665, 331] width 414 height 53
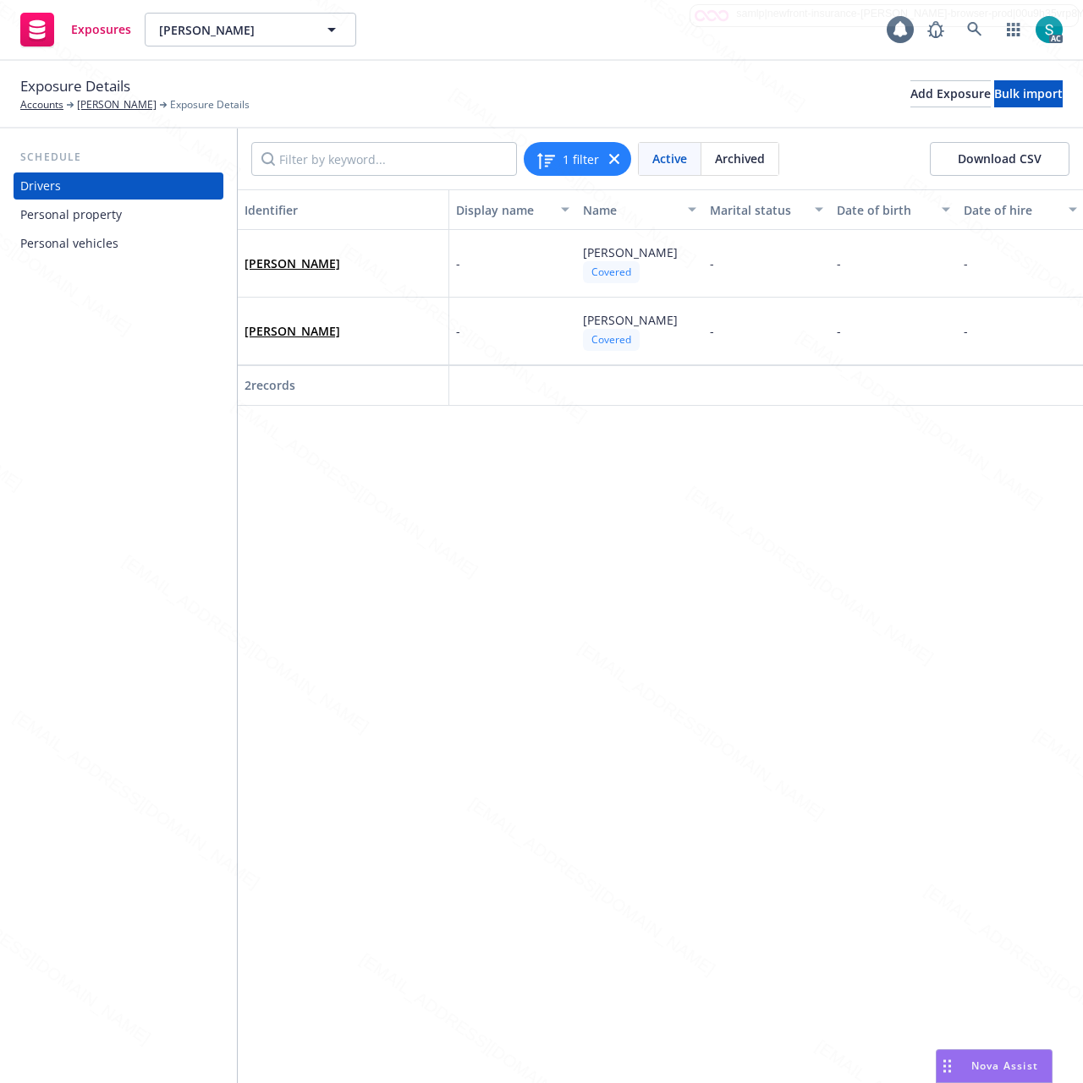
click at [99, 218] on div "Personal property" at bounding box center [70, 214] width 101 height 27
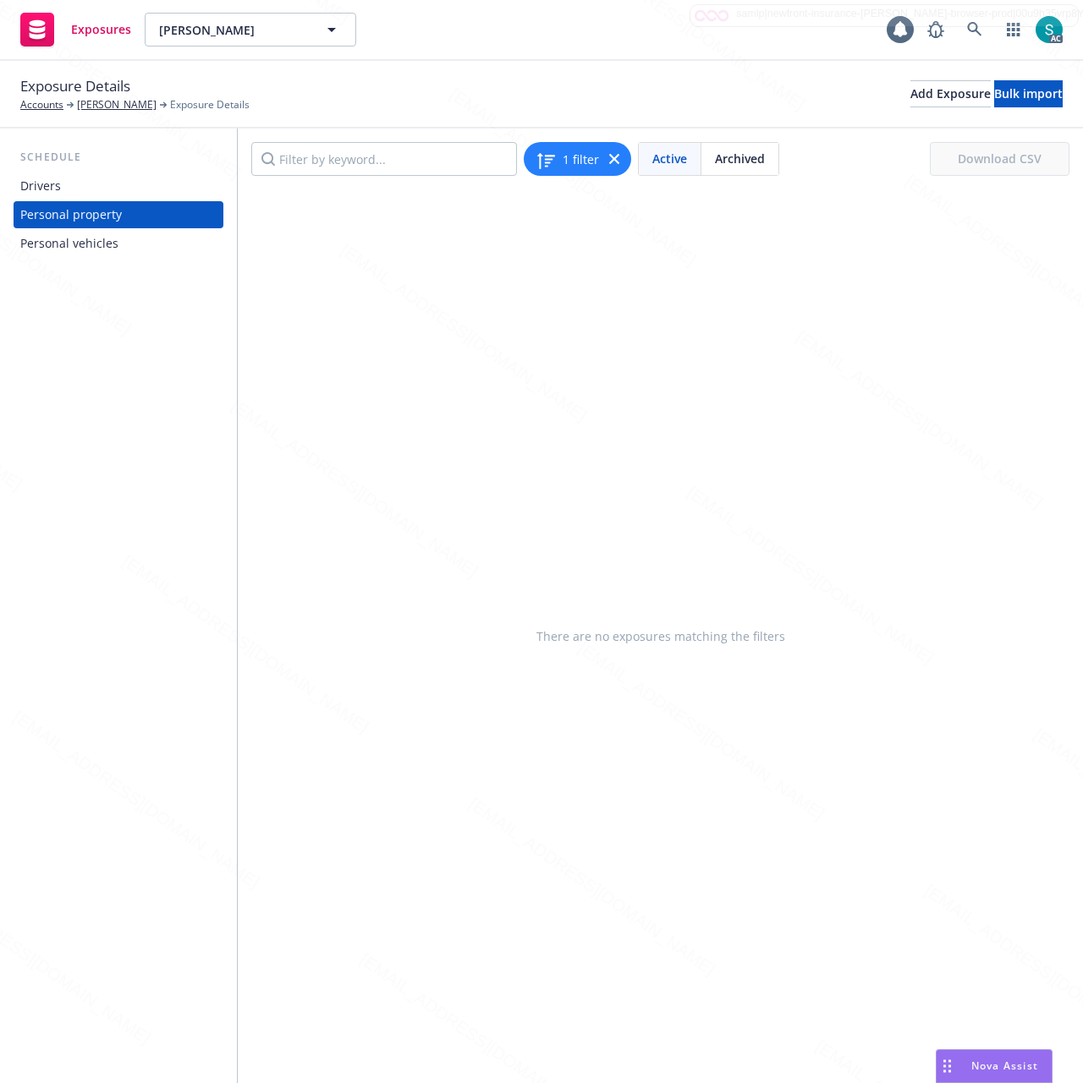
click at [83, 237] on div "Personal vehicles" at bounding box center [69, 243] width 98 height 27
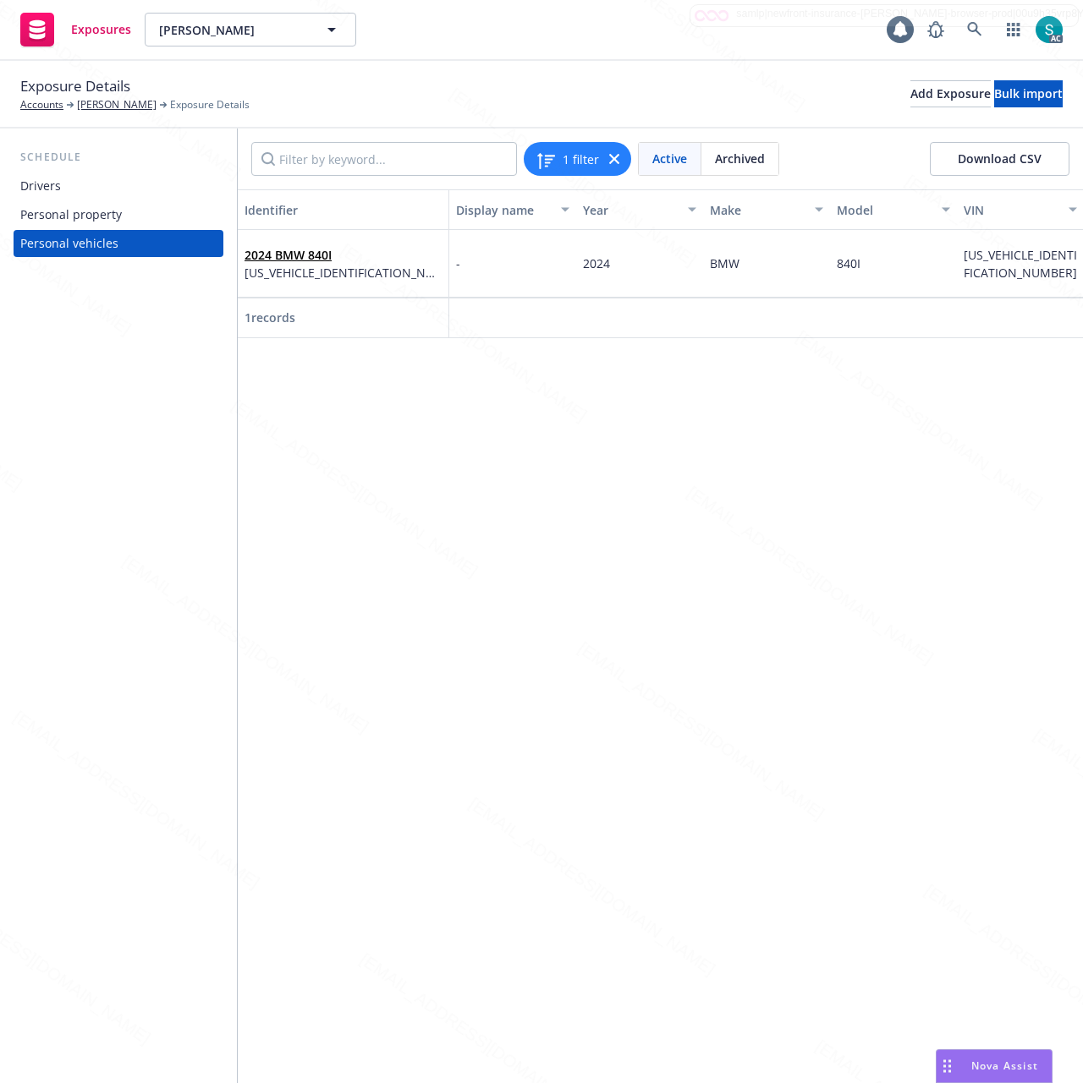
click at [41, 173] on div "Drivers" at bounding box center [40, 186] width 41 height 27
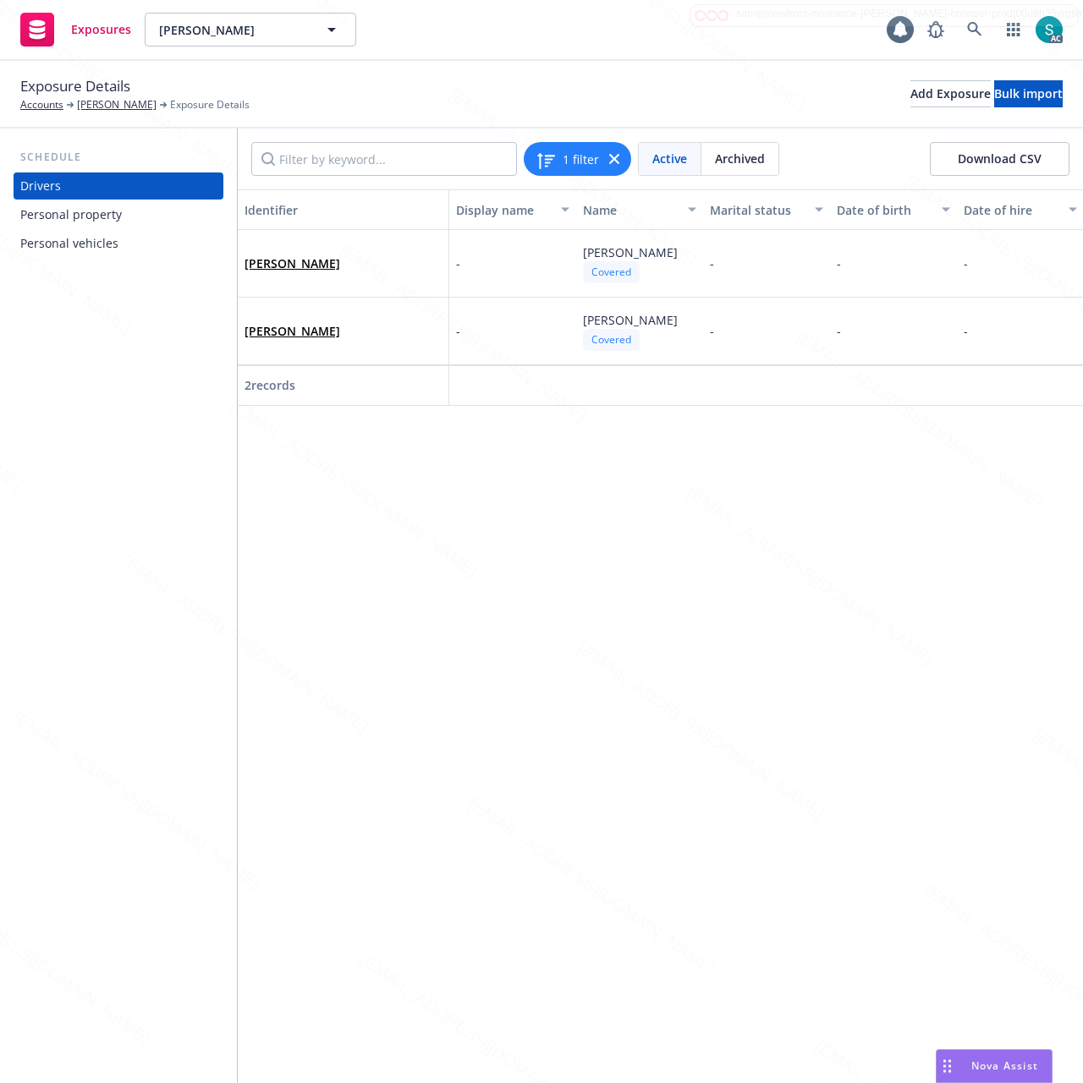
click at [88, 211] on div "Personal property" at bounding box center [70, 214] width 101 height 27
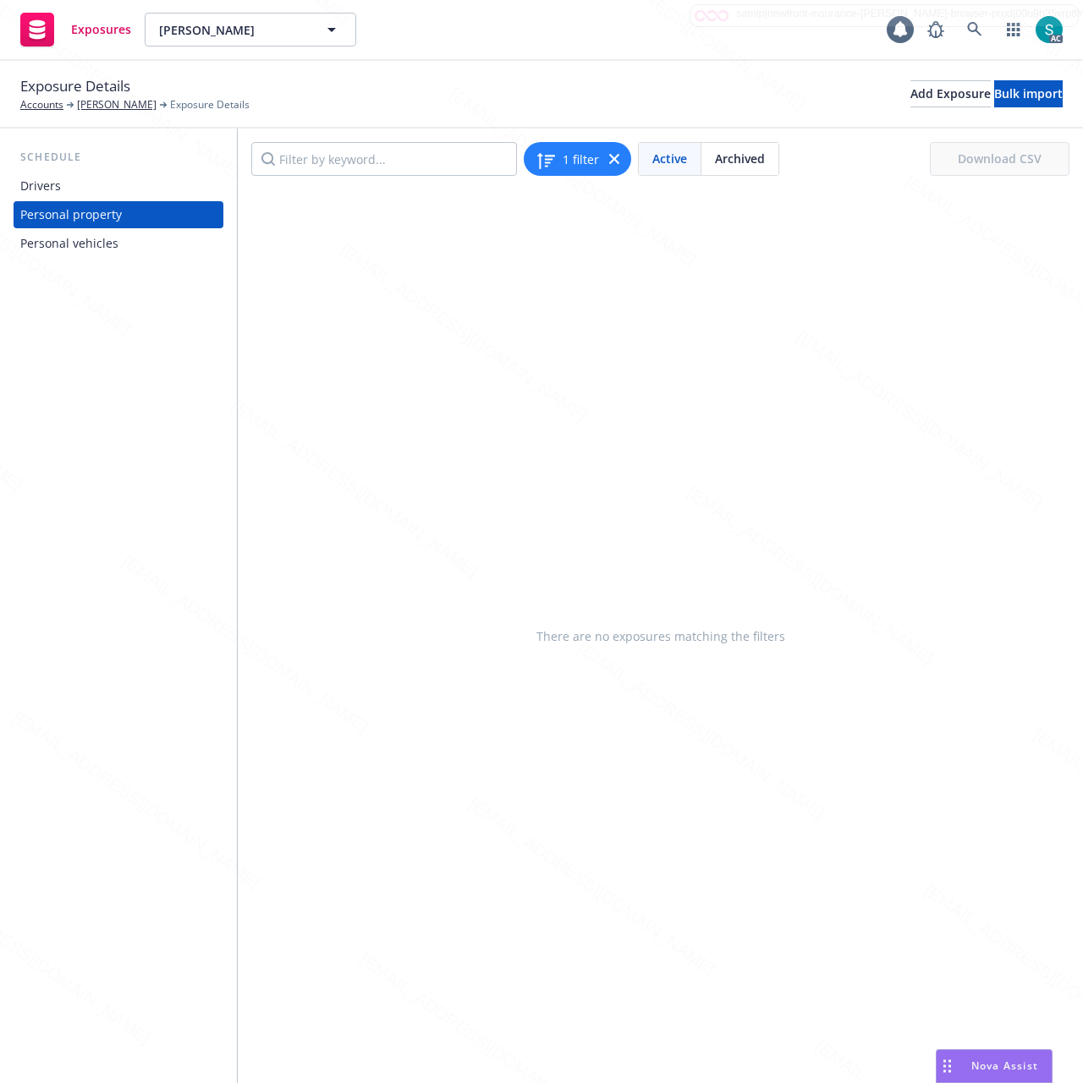
click at [74, 244] on div "Personal vehicles" at bounding box center [69, 243] width 98 height 27
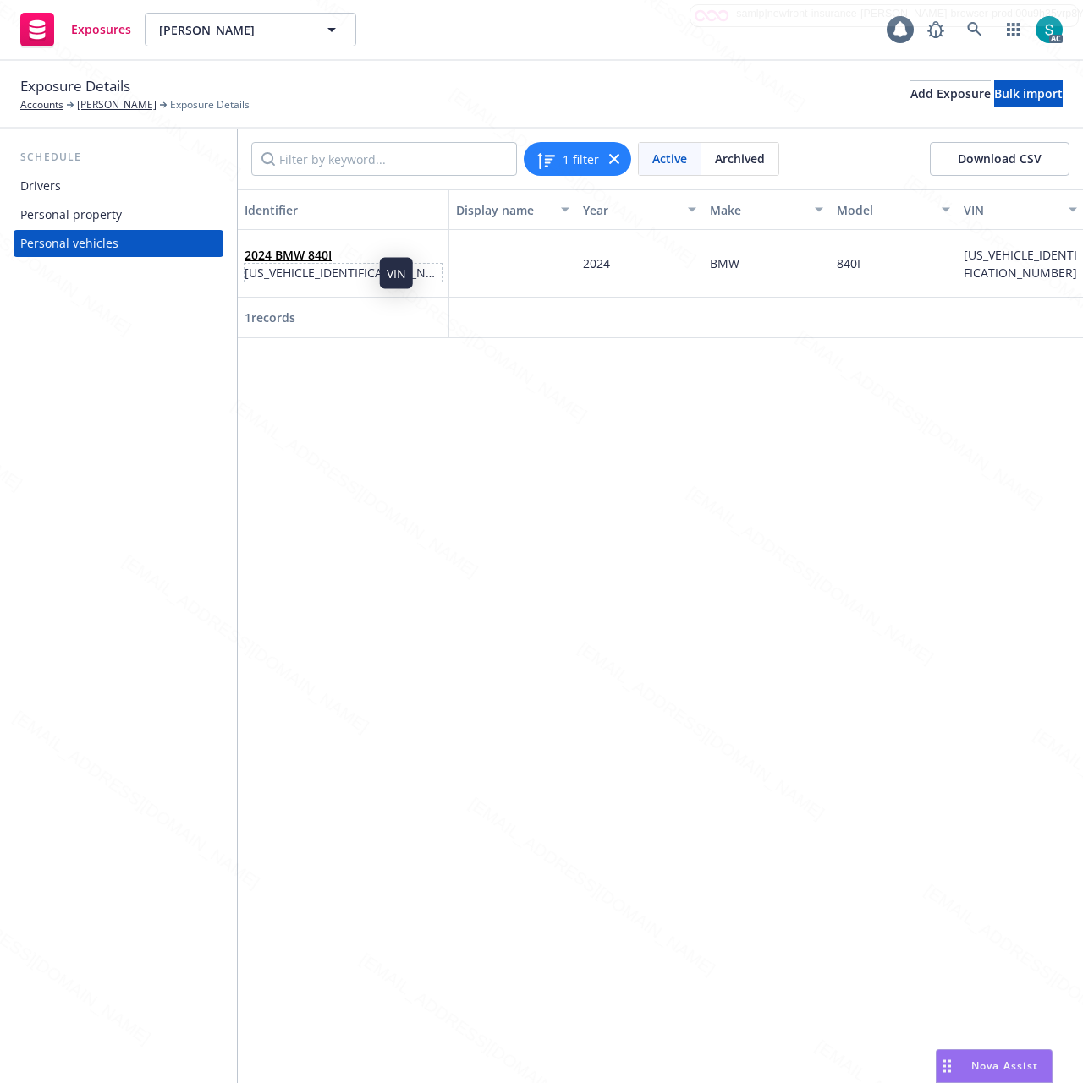
click at [319, 268] on span "WBADZ2C04RCP77157" at bounding box center [342, 273] width 197 height 18
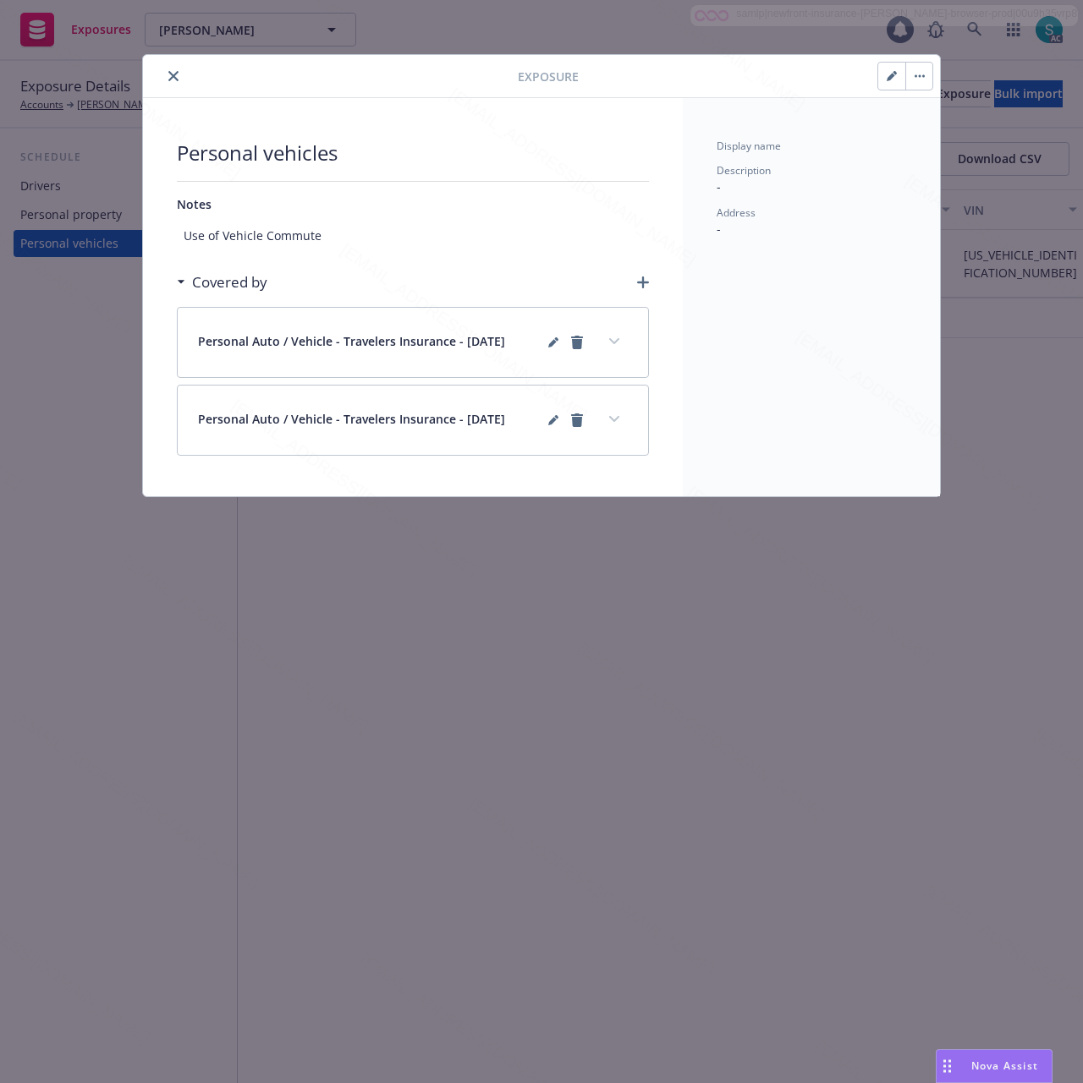
click at [884, 75] on button "button" at bounding box center [891, 76] width 27 height 27
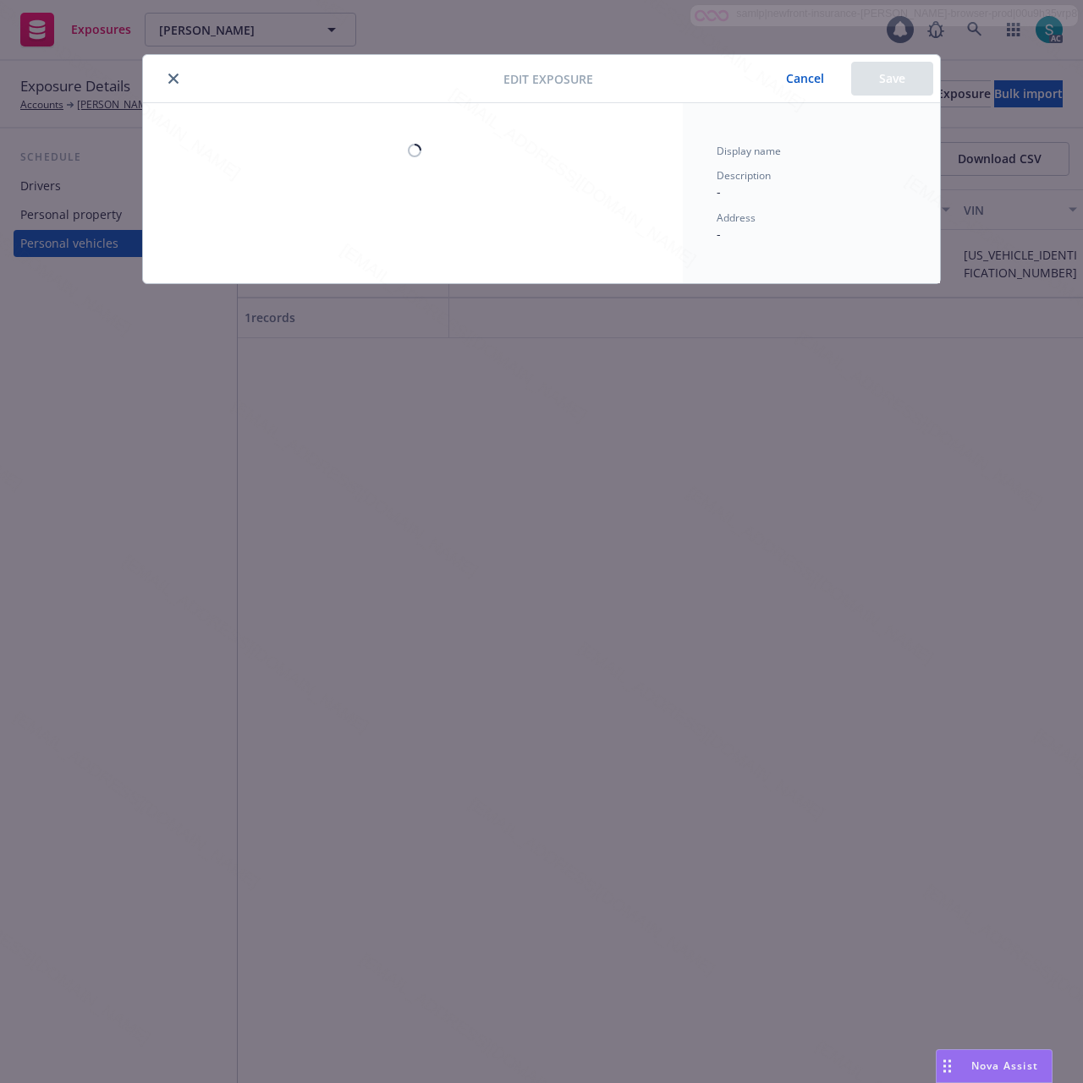
select select "CA"
select select "AUTO"
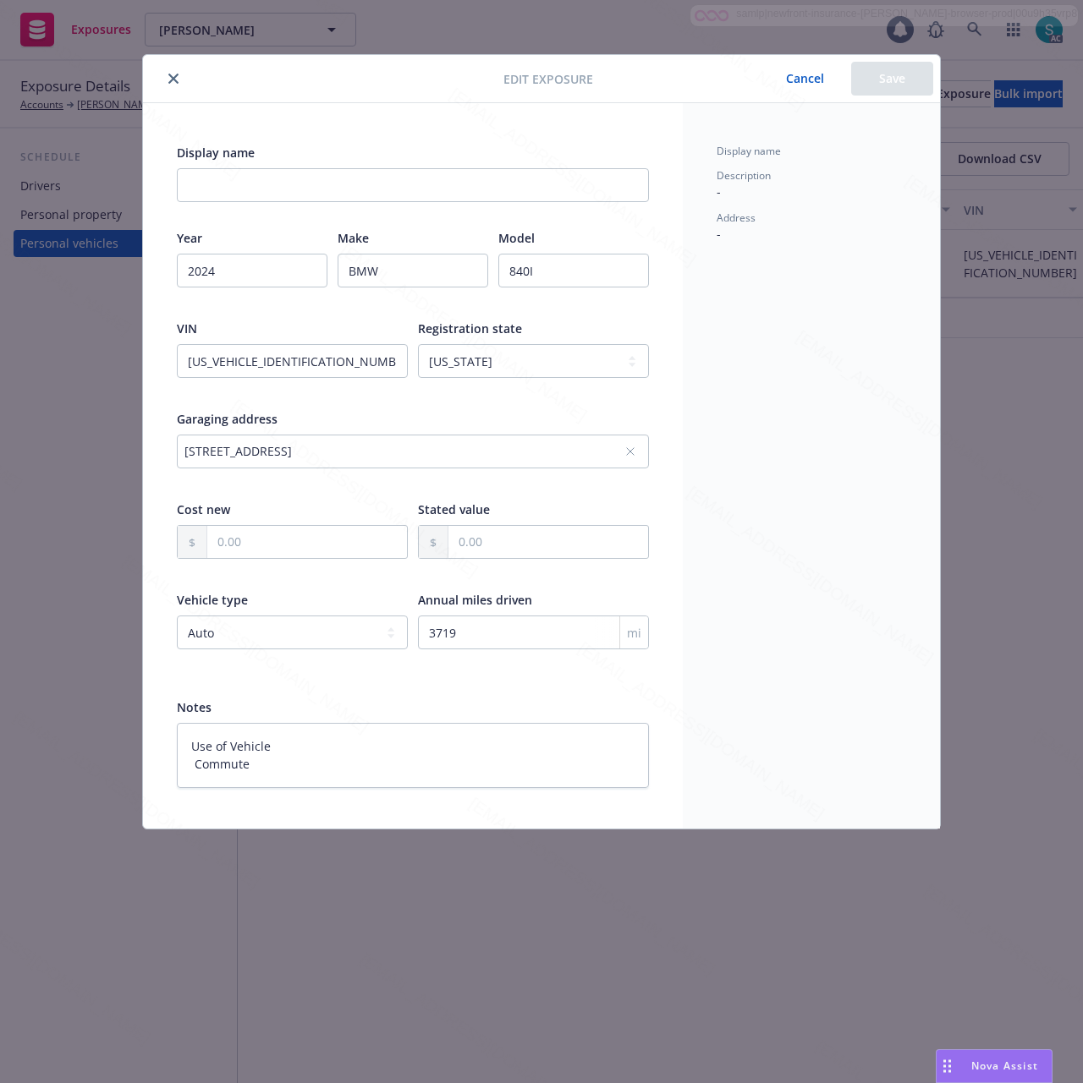
click at [803, 74] on button "Cancel" at bounding box center [805, 79] width 92 height 34
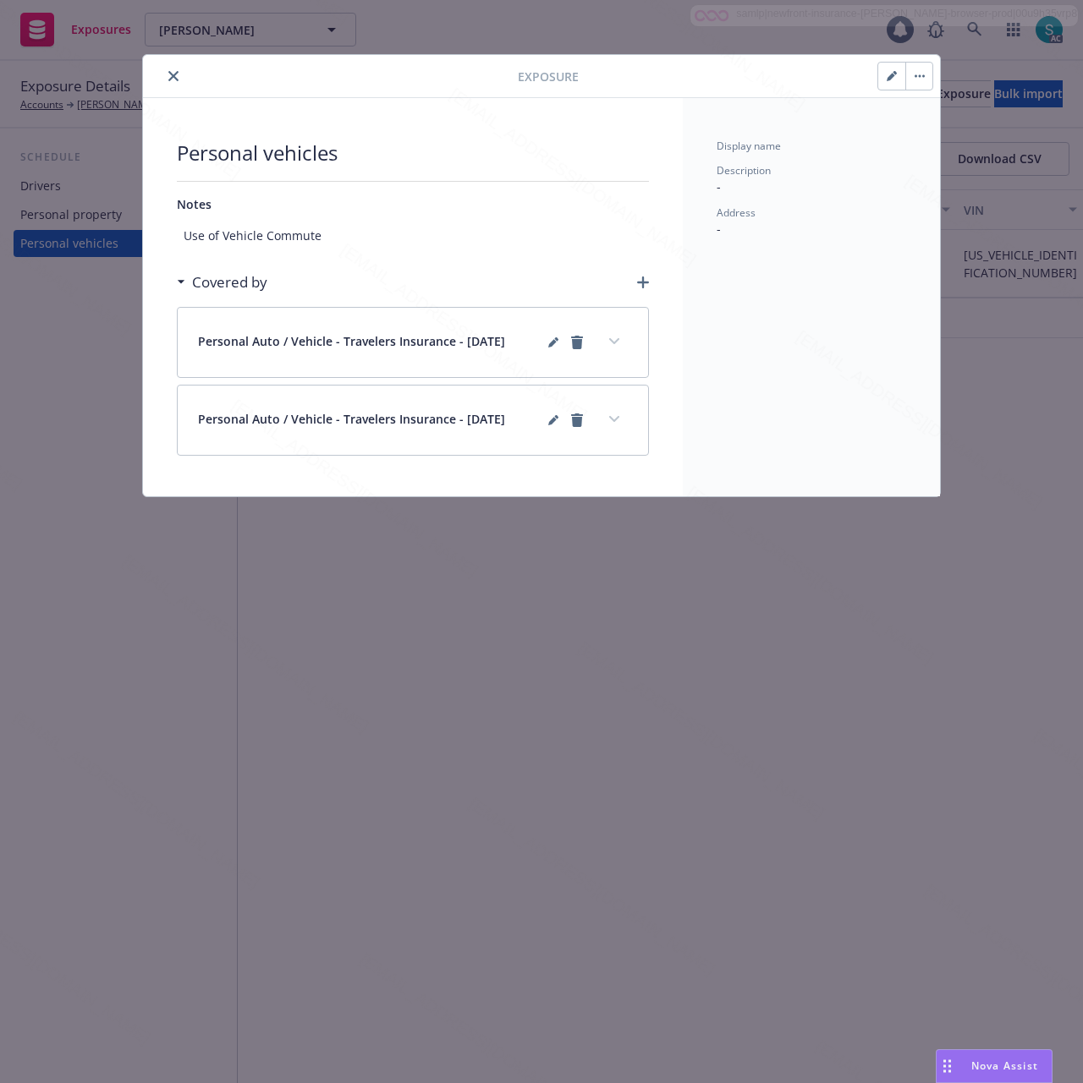
click at [171, 81] on icon "close" at bounding box center [173, 76] width 10 height 10
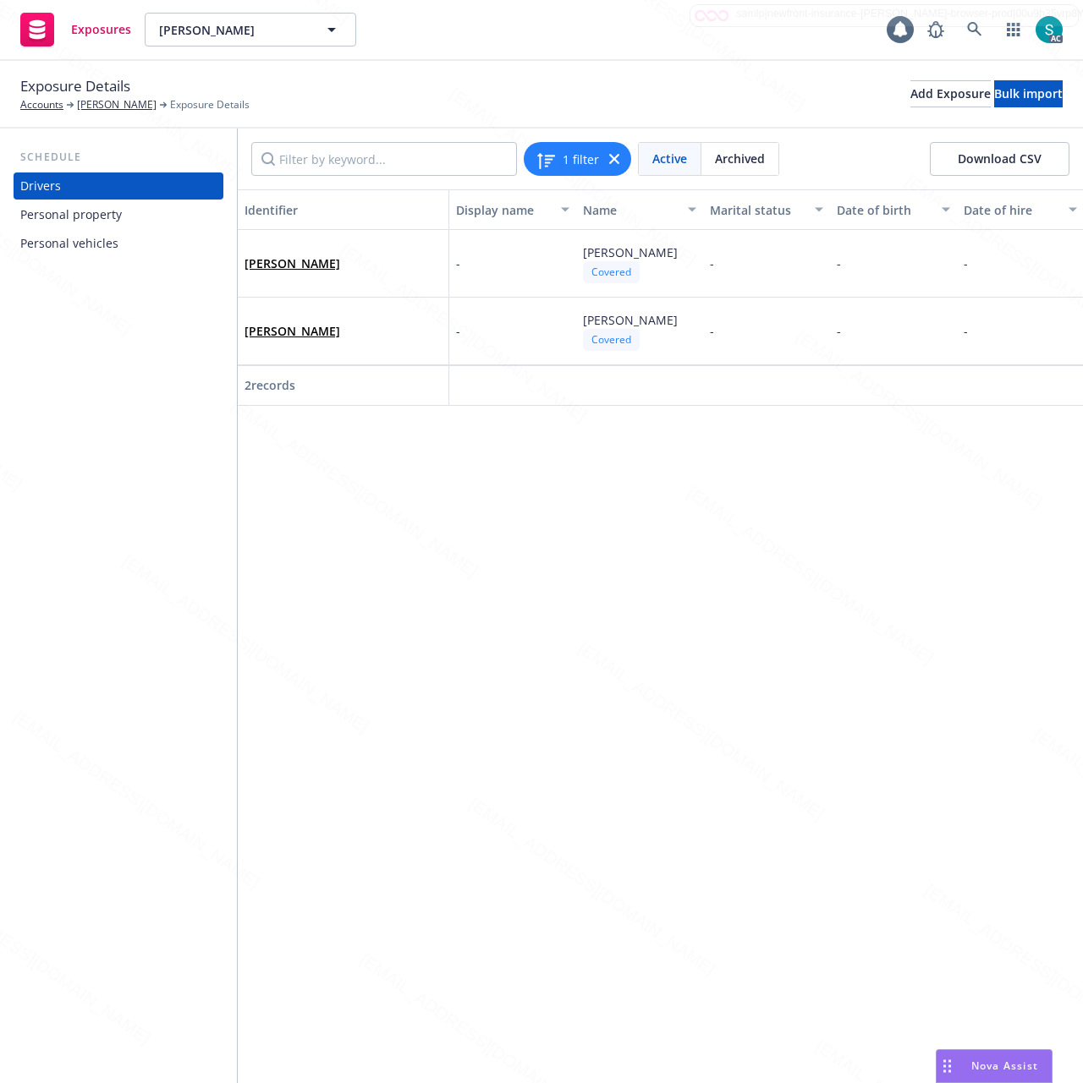
click at [91, 244] on div "Personal vehicles" at bounding box center [69, 243] width 98 height 27
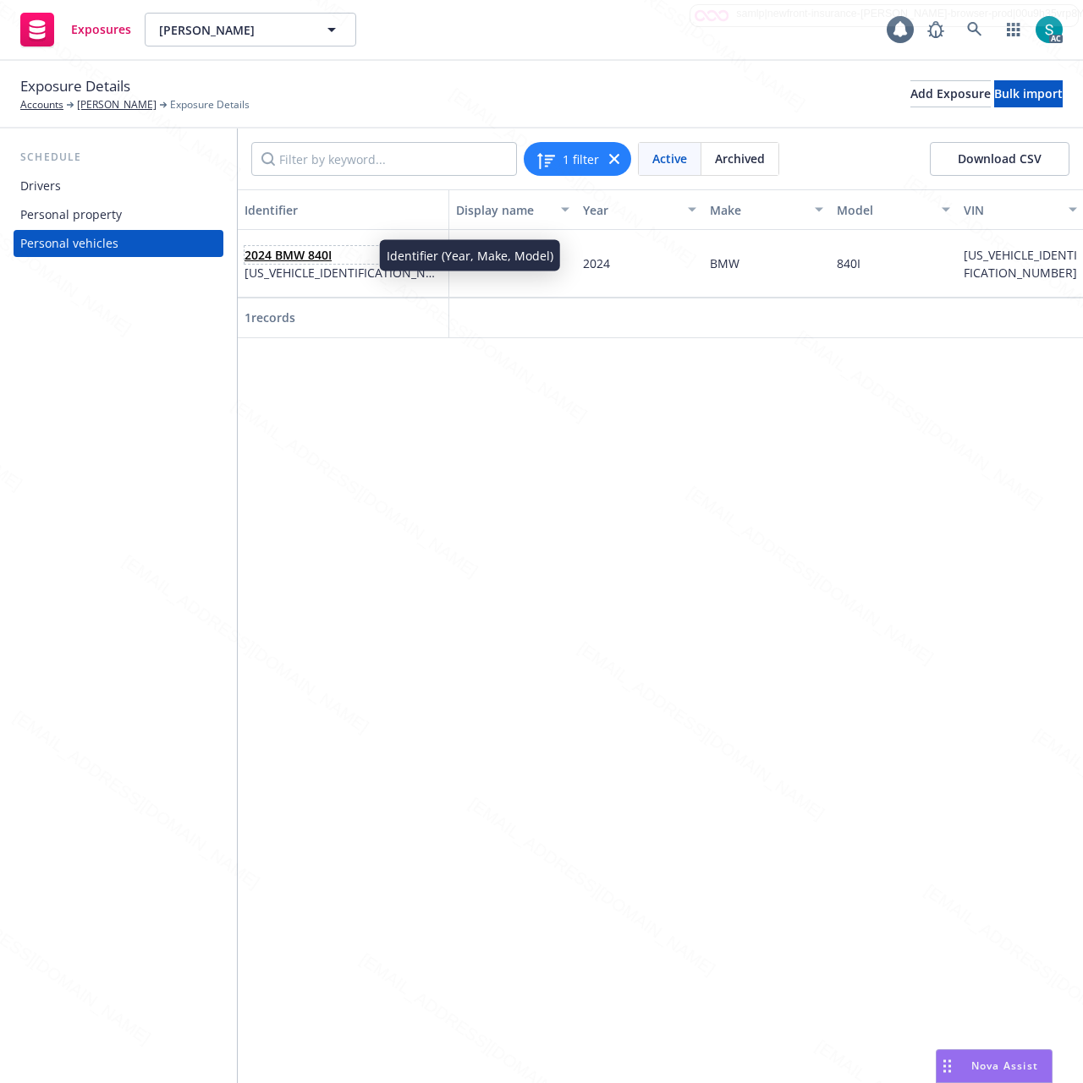
click at [301, 249] on link "2024 BMW 840I" at bounding box center [287, 255] width 87 height 16
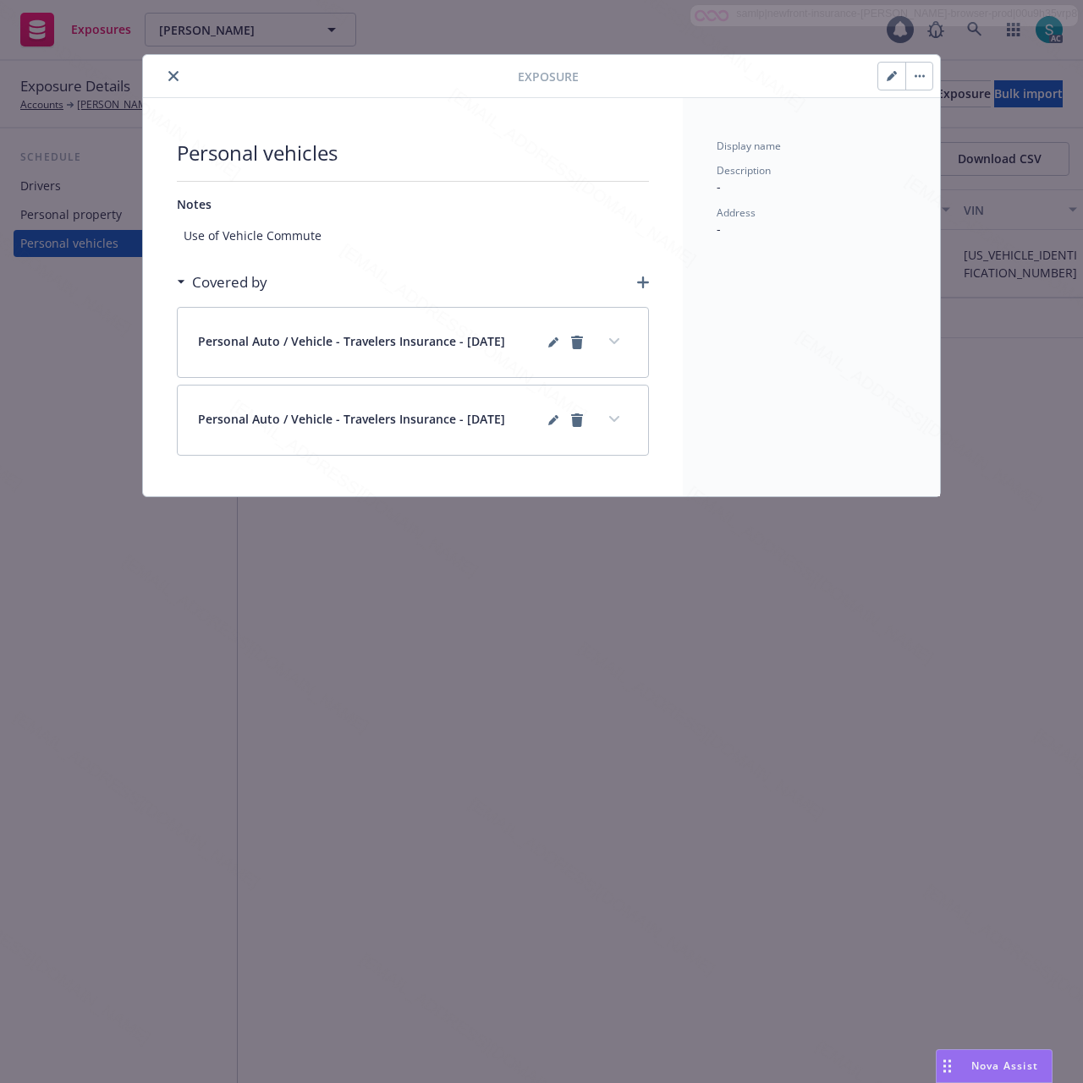
click at [893, 81] on icon "button" at bounding box center [891, 76] width 10 height 10
select select "CA"
select select "AUTO"
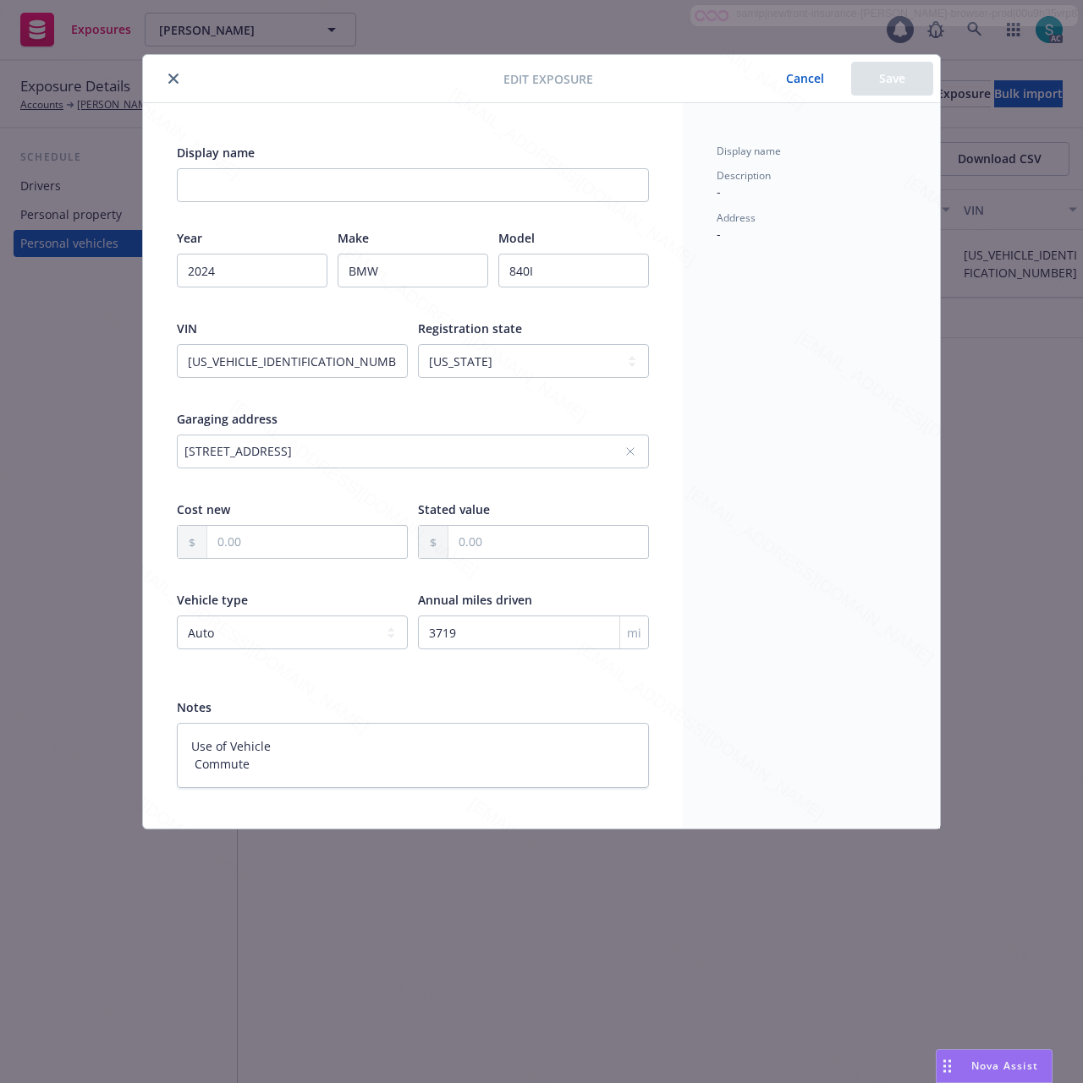
click at [800, 86] on button "Cancel" at bounding box center [805, 79] width 92 height 34
